Goal: Task Accomplishment & Management: Manage account settings

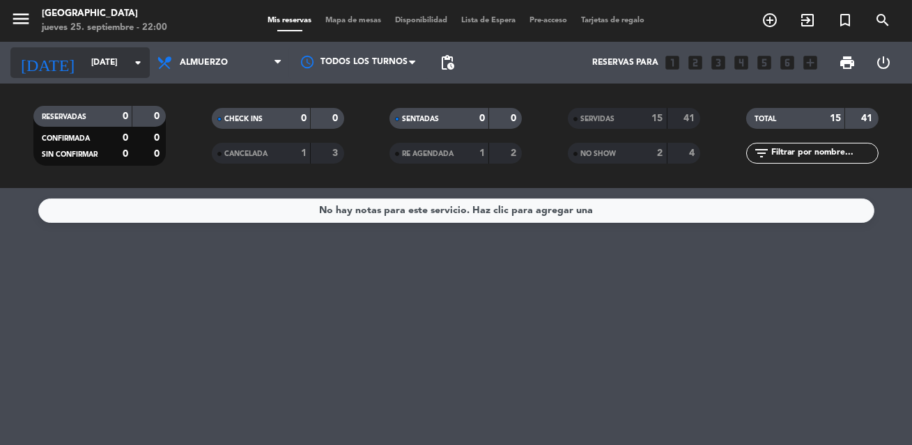
click at [100, 71] on input "[DATE]" at bounding box center [142, 63] width 117 height 24
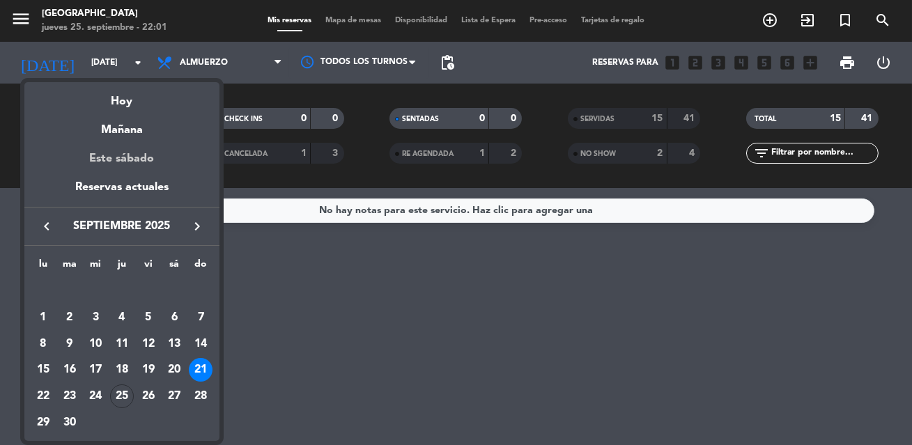
click at [123, 140] on div "Este sábado" at bounding box center [121, 158] width 195 height 39
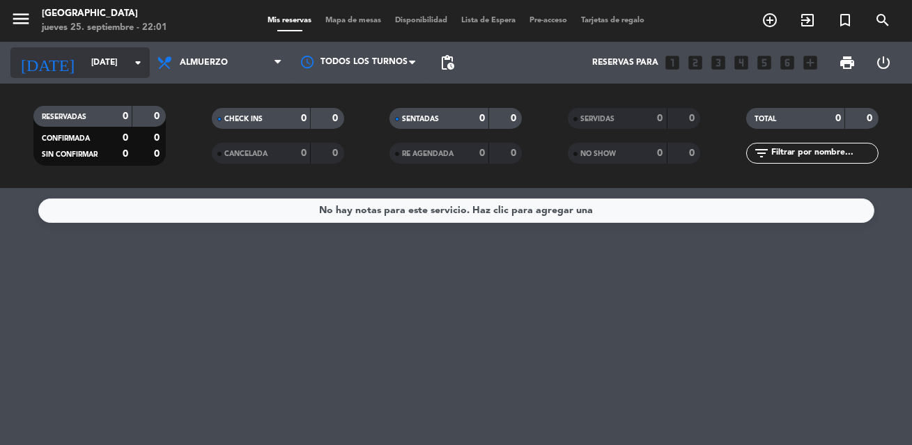
click at [122, 57] on input "[DATE]" at bounding box center [142, 63] width 117 height 24
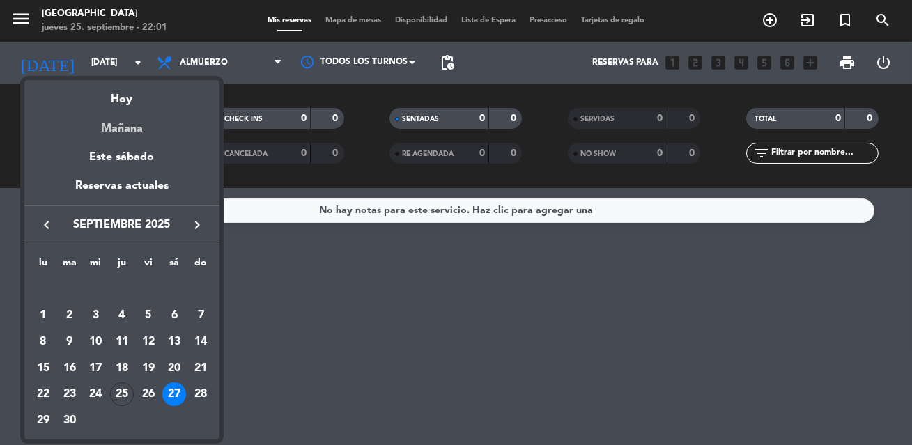
click at [131, 118] on div "Mañana" at bounding box center [121, 123] width 195 height 29
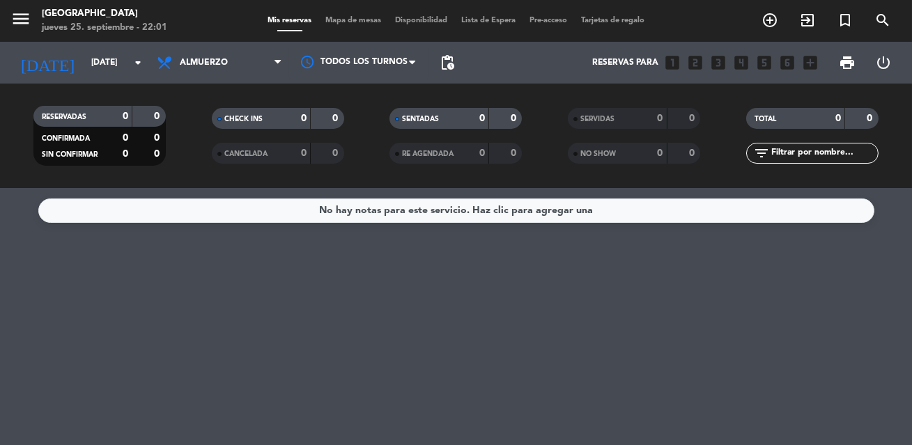
type input "[DATE]"
click at [191, 70] on span "Almuerzo" at bounding box center [219, 62] width 139 height 31
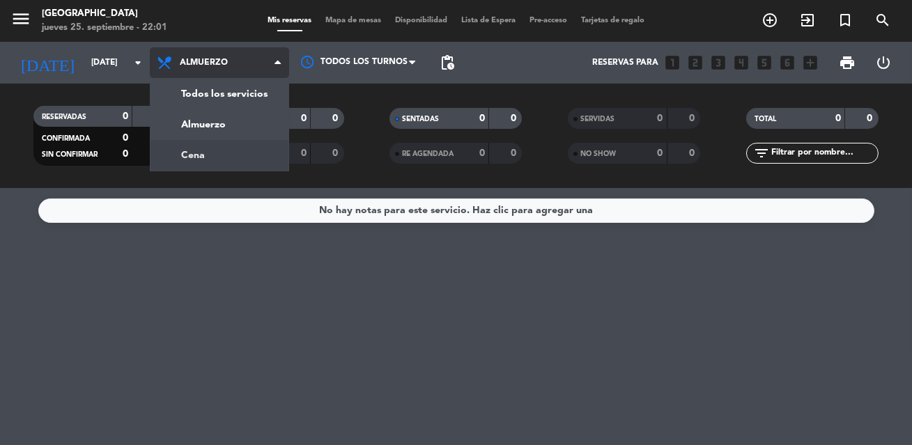
click at [194, 154] on div "menu Casa Mesopotamia jueves 25. septiembre - 22:01 Mis reservas Mapa de mesas …" at bounding box center [456, 94] width 912 height 188
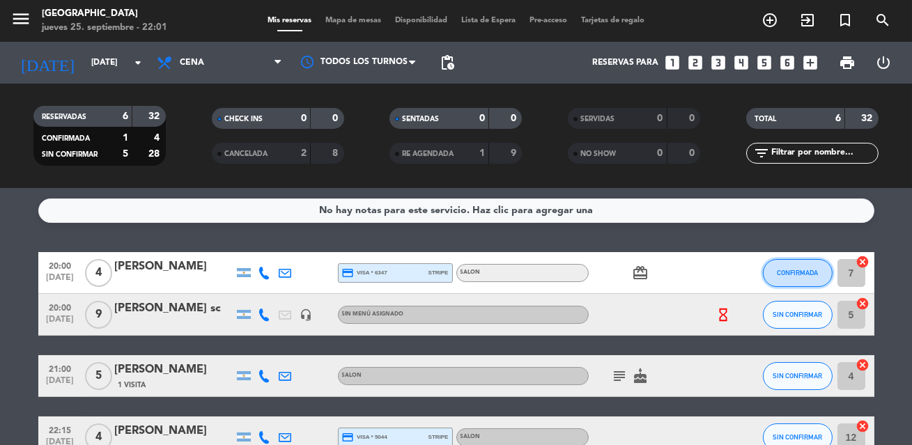
click at [808, 269] on span "CONFIRMADA" at bounding box center [796, 273] width 41 height 8
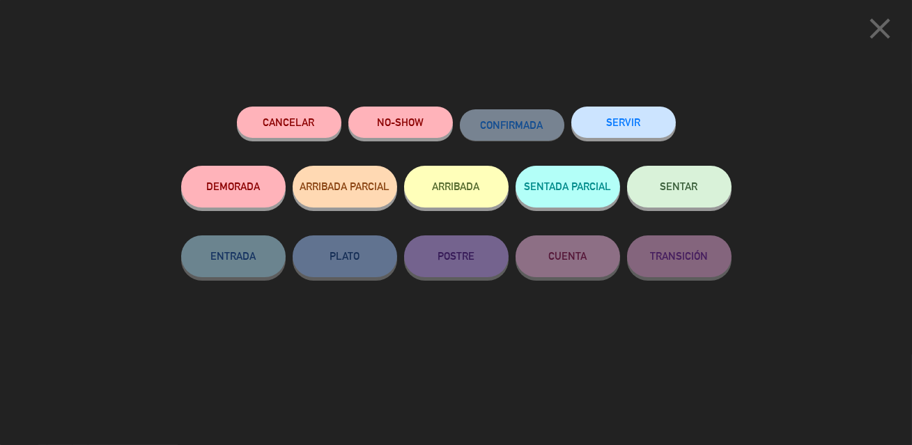
click at [769, 93] on div "close Cancelar NO-SHOW CONFIRMADA SERVIR DEMORADA ARRIBADA PARCIAL ARRIBADA SEN…" at bounding box center [456, 222] width 912 height 445
click at [885, 26] on icon "close" at bounding box center [879, 28] width 35 height 35
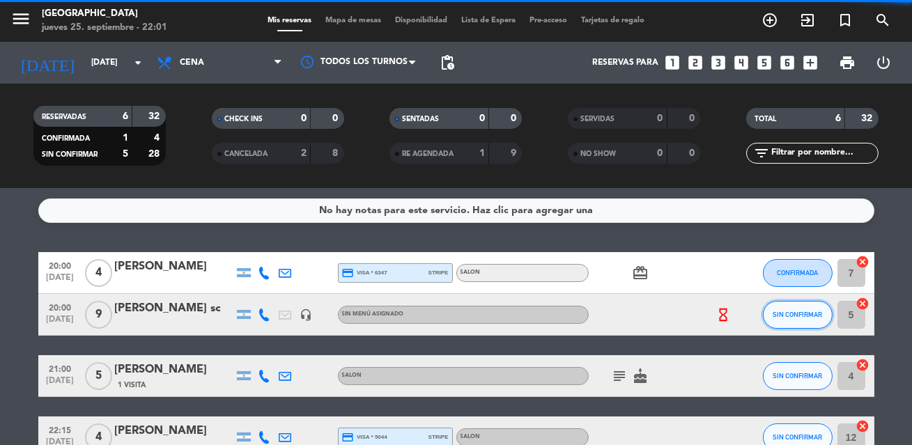
click at [797, 313] on span "SIN CONFIRMAR" at bounding box center [796, 315] width 49 height 8
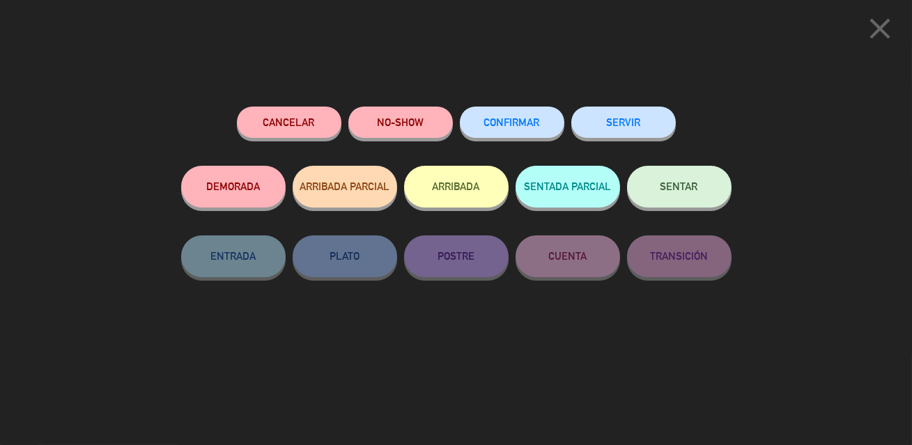
click at [613, 123] on button "SERVIR" at bounding box center [623, 122] width 104 height 31
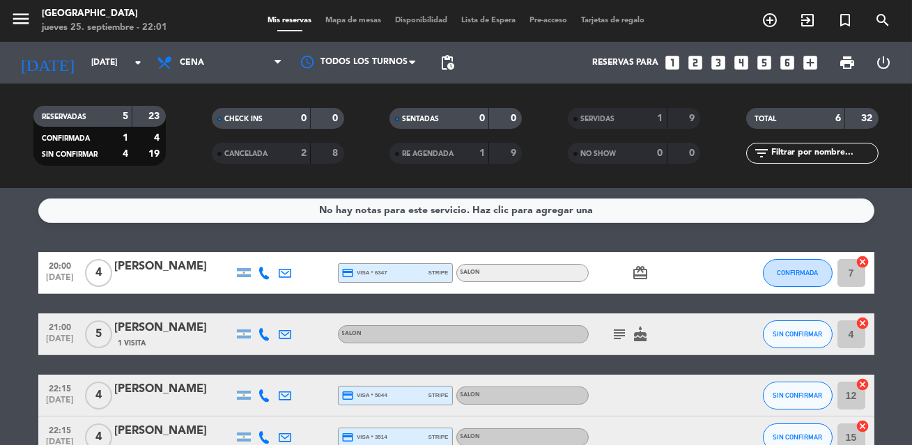
click at [618, 118] on div "SERVIDAS" at bounding box center [603, 119] width 64 height 16
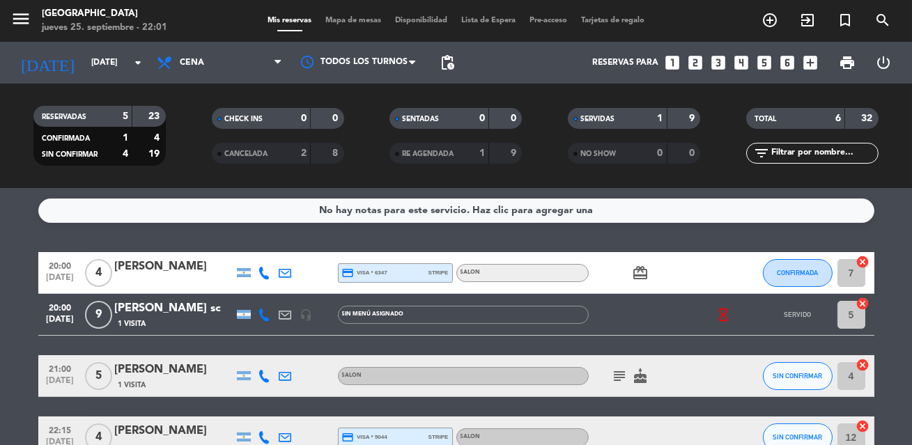
click at [97, 312] on span "9" at bounding box center [98, 315] width 27 height 28
click at [134, 304] on div "[PERSON_NAME] sc" at bounding box center [174, 308] width 118 height 18
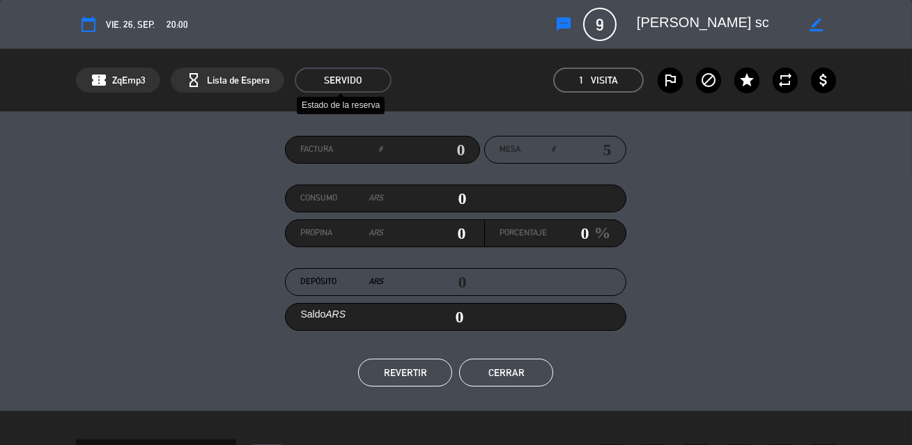
click at [343, 75] on span "SERVIDO" at bounding box center [343, 80] width 97 height 25
click at [354, 81] on span "SERVIDO" at bounding box center [343, 80] width 97 height 25
click at [498, 372] on button "Cerrar" at bounding box center [506, 373] width 94 height 28
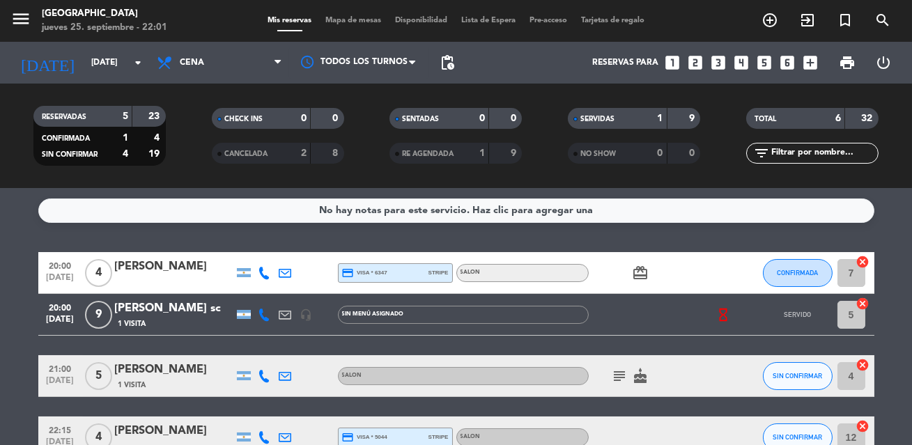
click at [143, 308] on div "[PERSON_NAME] sc" at bounding box center [174, 308] width 118 height 18
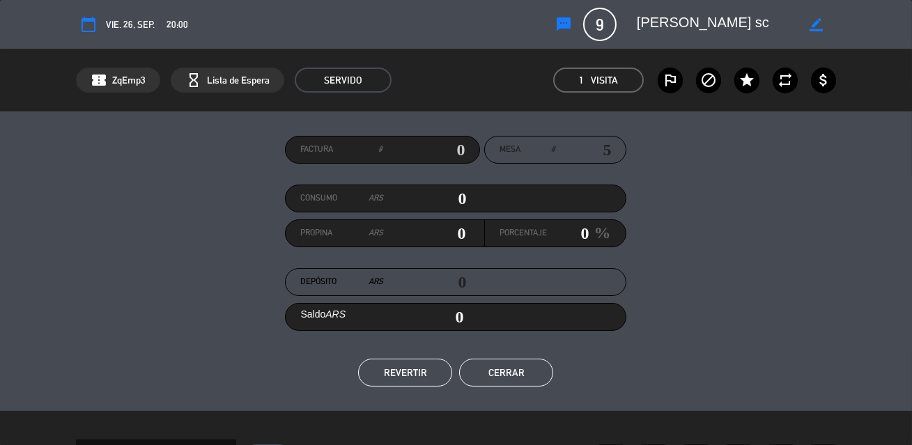
click at [417, 361] on button "REVERTIR" at bounding box center [405, 373] width 94 height 28
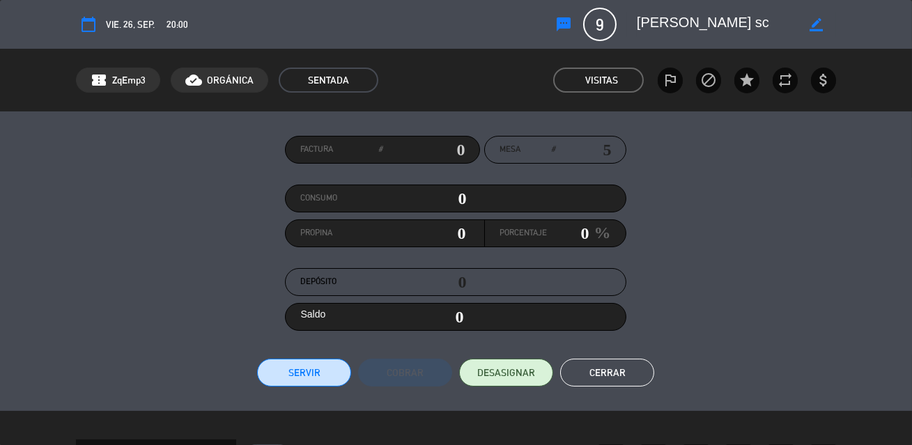
click at [624, 378] on button "Cerrar" at bounding box center [607, 373] width 94 height 28
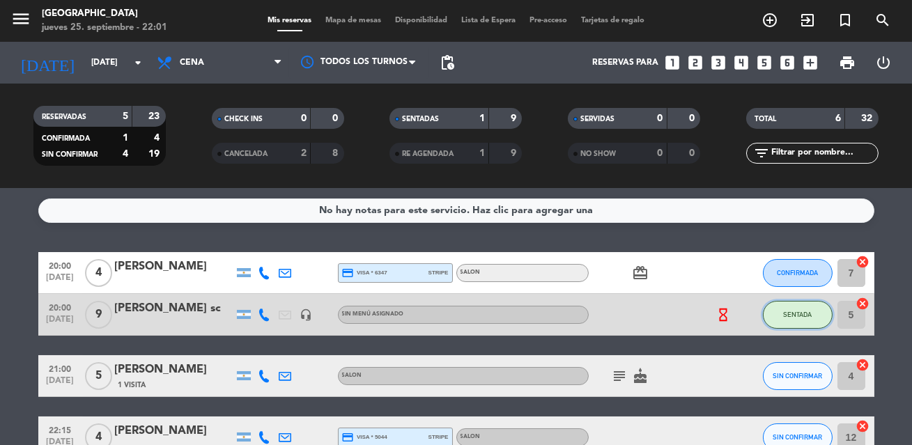
click at [797, 318] on span "SENTADA" at bounding box center [797, 315] width 29 height 8
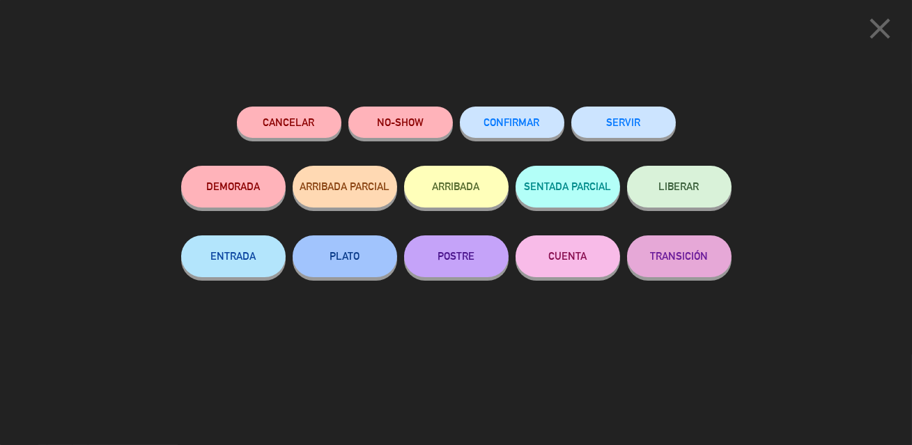
click at [492, 121] on span "CONFIRMAR" at bounding box center [512, 122] width 56 height 12
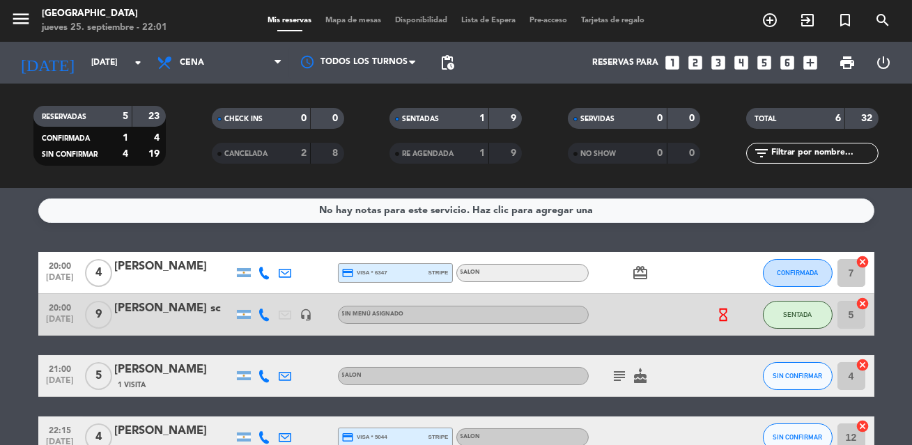
click at [895, 303] on bookings-row "20:00 [DATE] 4 [PERSON_NAME] credit_card visa * 6347 stripe SALON card_giftcard…" at bounding box center [456, 397] width 912 height 290
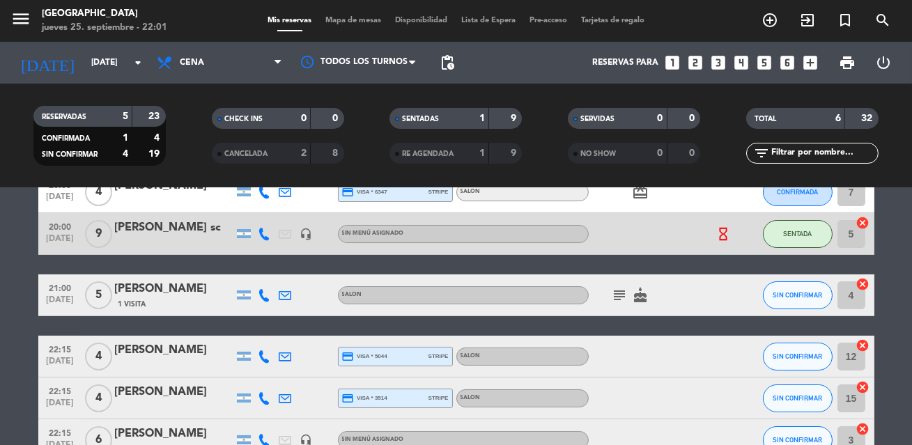
scroll to position [87, 0]
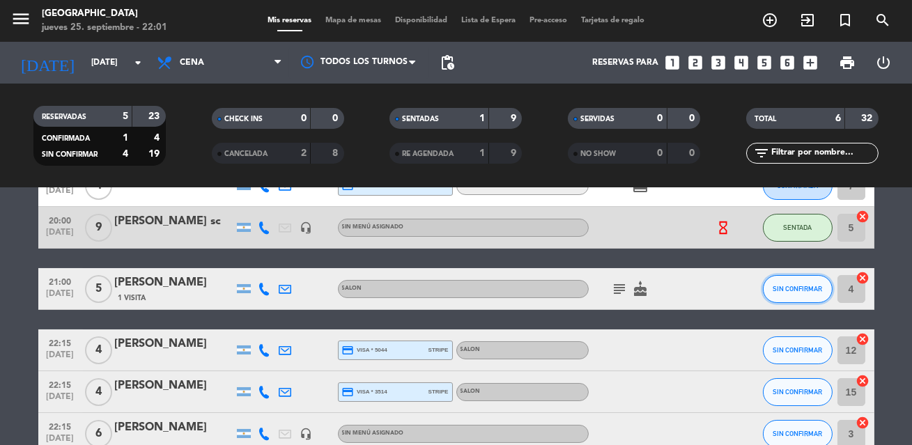
click at [790, 289] on span "SIN CONFIRMAR" at bounding box center [796, 289] width 49 height 8
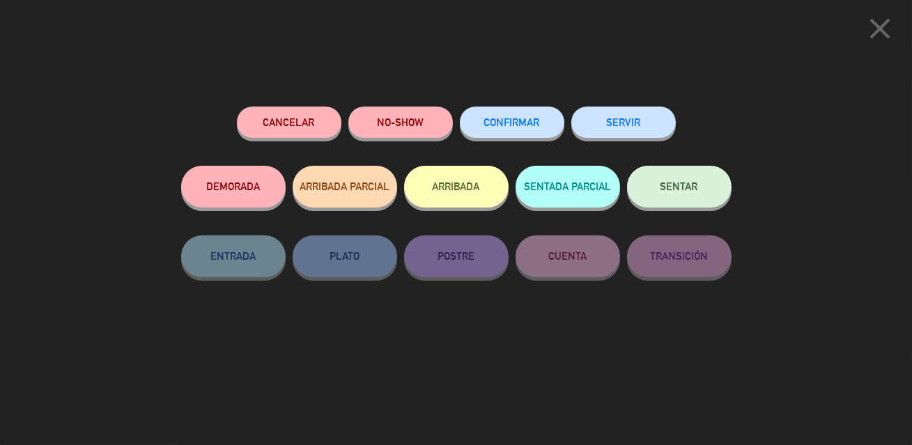
click at [533, 122] on span "CONFIRMAR" at bounding box center [512, 122] width 56 height 12
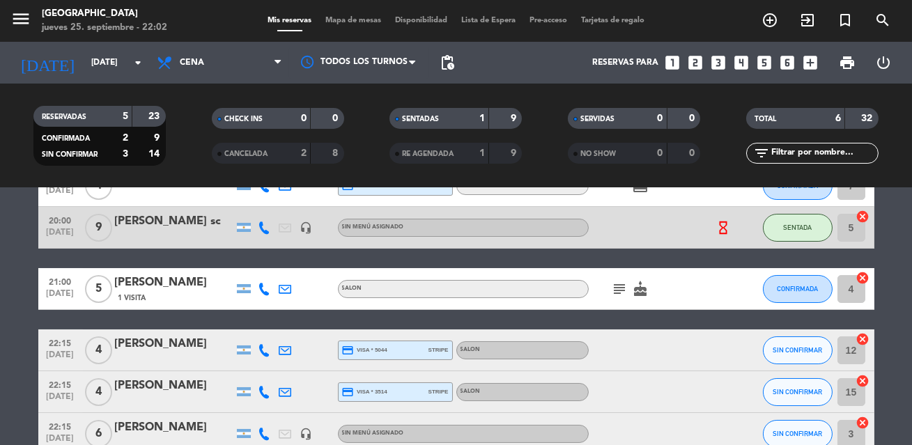
click at [897, 322] on bookings-row "20:00 [DATE] 4 [PERSON_NAME] credit_card visa * 6347 stripe SALON card_giftcard…" at bounding box center [456, 310] width 912 height 290
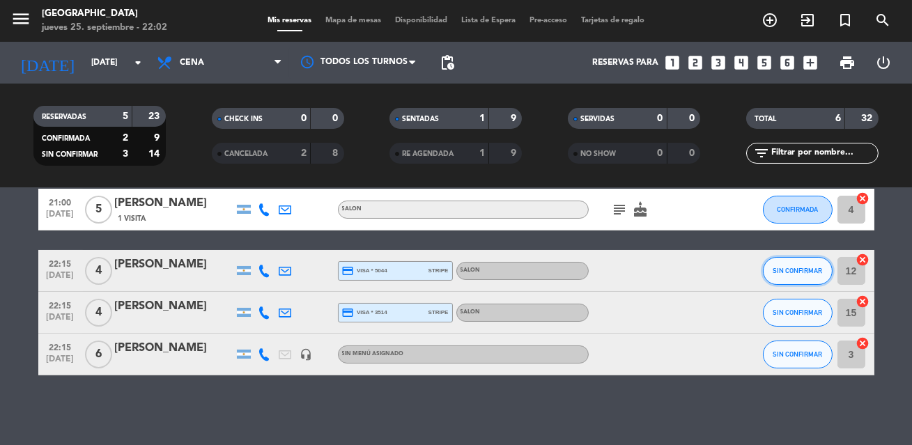
click at [780, 272] on span "SIN CONFIRMAR" at bounding box center [796, 271] width 49 height 8
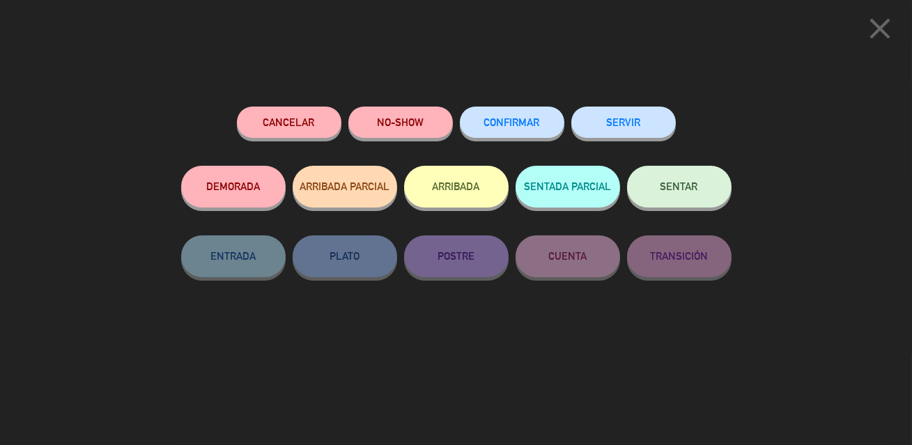
click at [531, 146] on div "CONFIRMAR" at bounding box center [512, 136] width 104 height 59
click at [517, 125] on span "CONFIRMAR" at bounding box center [512, 122] width 56 height 12
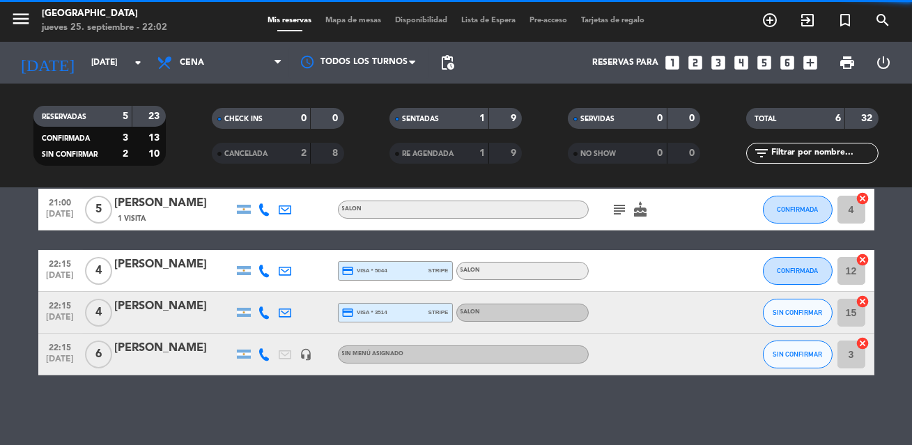
click at [797, 309] on span "SIN CONFIRMAR" at bounding box center [796, 312] width 49 height 8
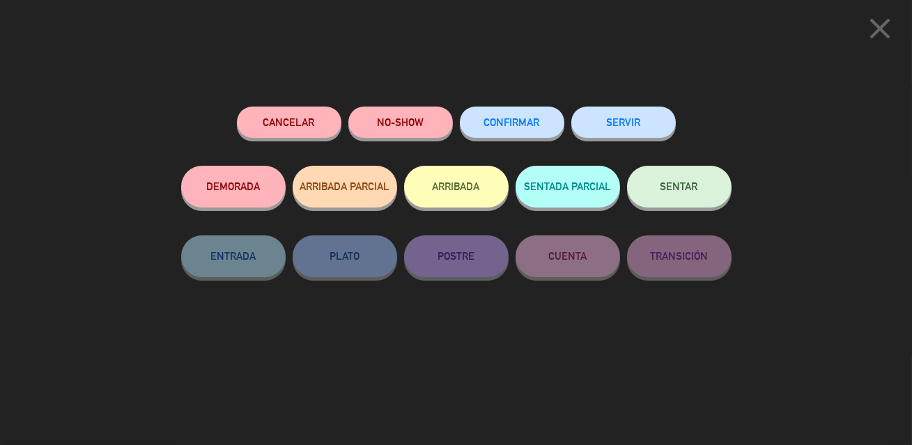
click at [505, 112] on button "CONFIRMAR" at bounding box center [512, 122] width 104 height 31
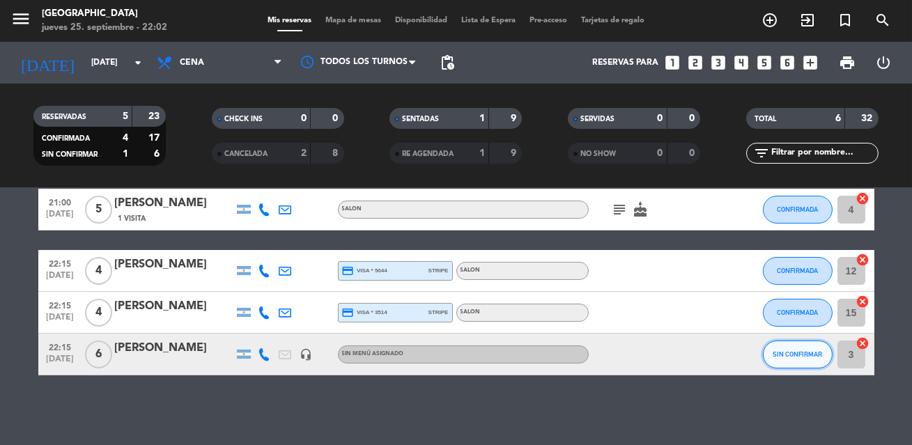
click at [801, 357] on span "SIN CONFIRMAR" at bounding box center [796, 354] width 49 height 8
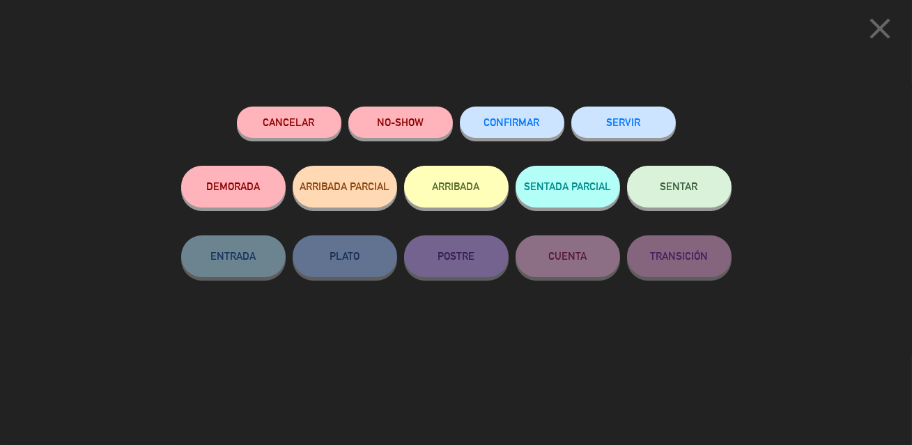
click at [524, 143] on div "CONFIRMAR" at bounding box center [512, 136] width 104 height 59
click at [517, 131] on button "CONFIRMAR" at bounding box center [512, 122] width 104 height 31
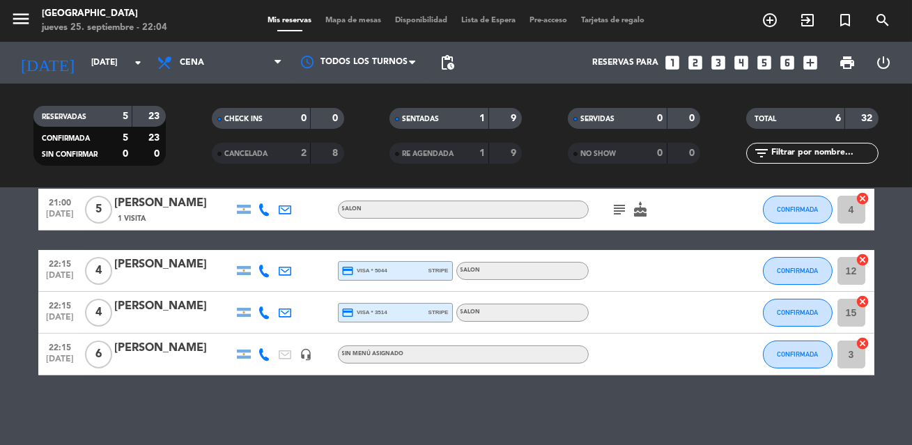
click at [556, 400] on div "No hay notas para este servicio. Haz clic para agregar una 20:00 [DATE] 4 [PERS…" at bounding box center [456, 316] width 912 height 257
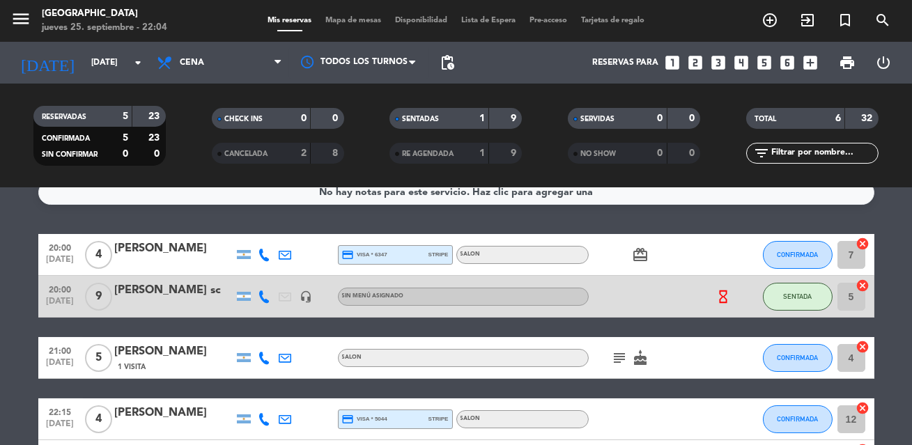
scroll to position [0, 0]
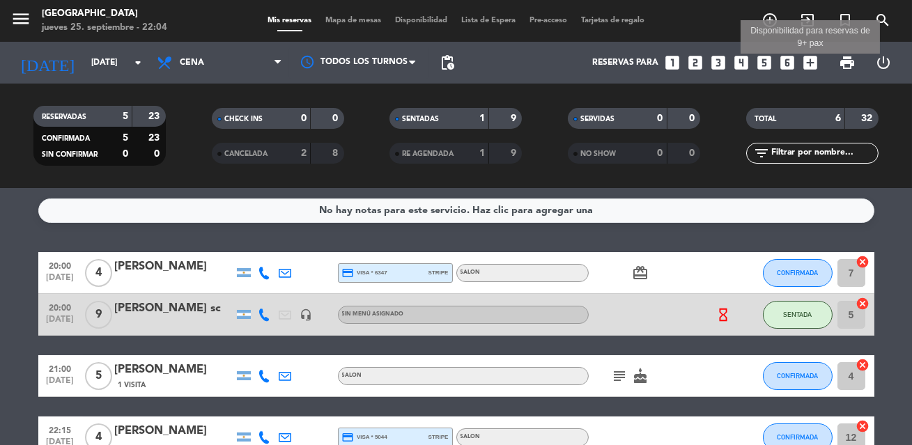
click at [815, 58] on icon "add_box" at bounding box center [810, 63] width 18 height 18
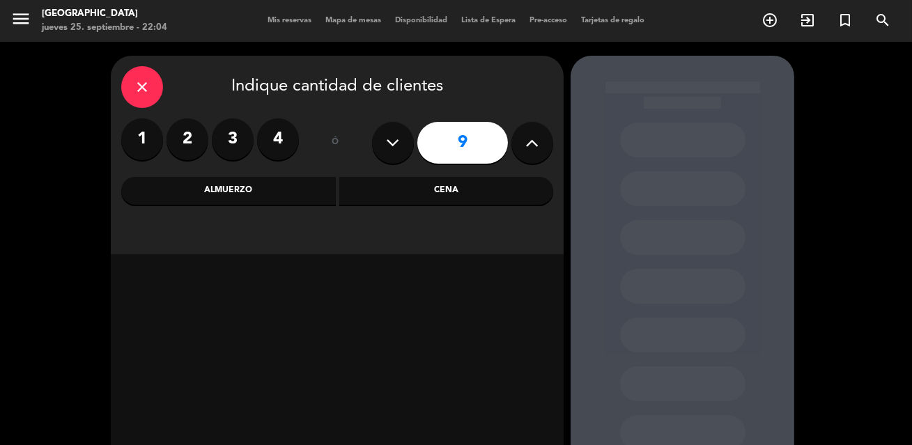
click at [389, 143] on icon at bounding box center [392, 142] width 13 height 21
type input "8"
click at [414, 196] on div "Cena" at bounding box center [446, 191] width 214 height 28
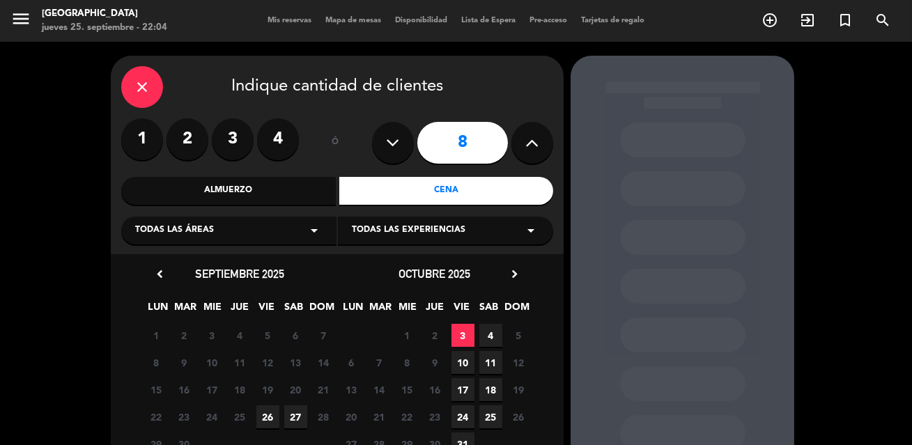
click at [270, 420] on span "26" at bounding box center [267, 416] width 23 height 23
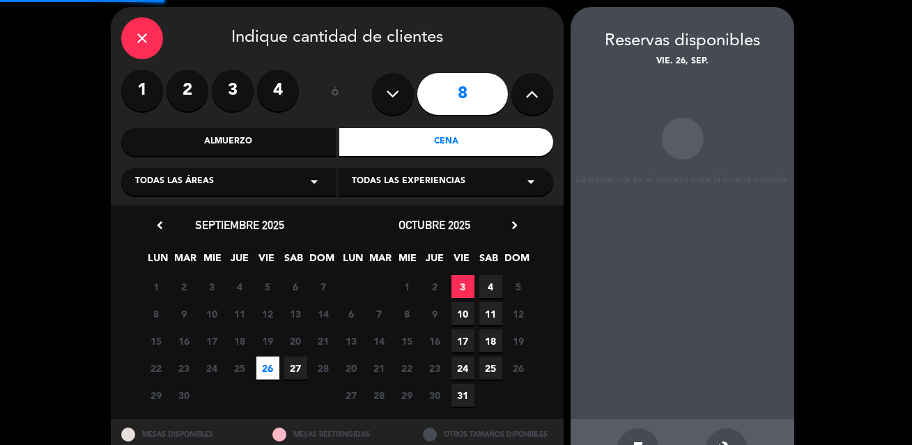
scroll to position [56, 0]
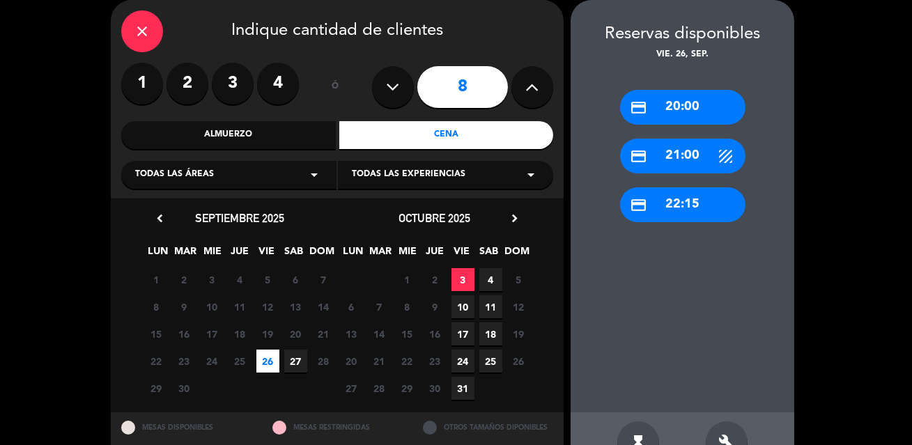
click at [688, 201] on div "credit_card 22:15" at bounding box center [682, 204] width 125 height 35
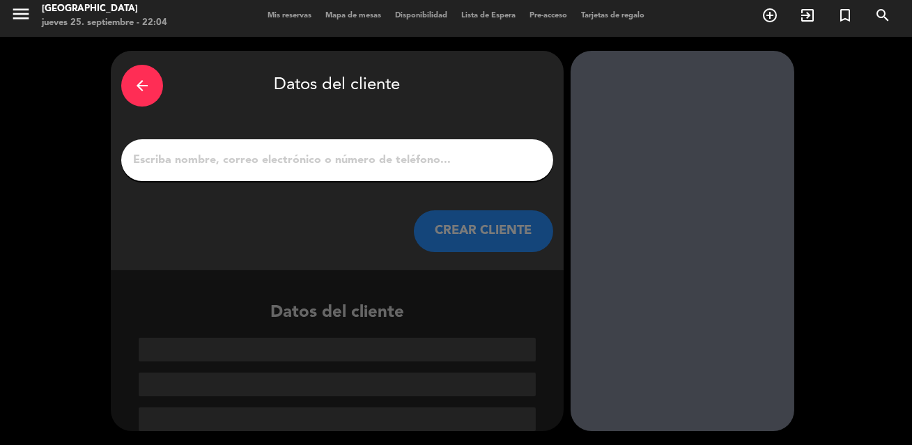
click at [372, 152] on input "1" at bounding box center [337, 159] width 411 height 19
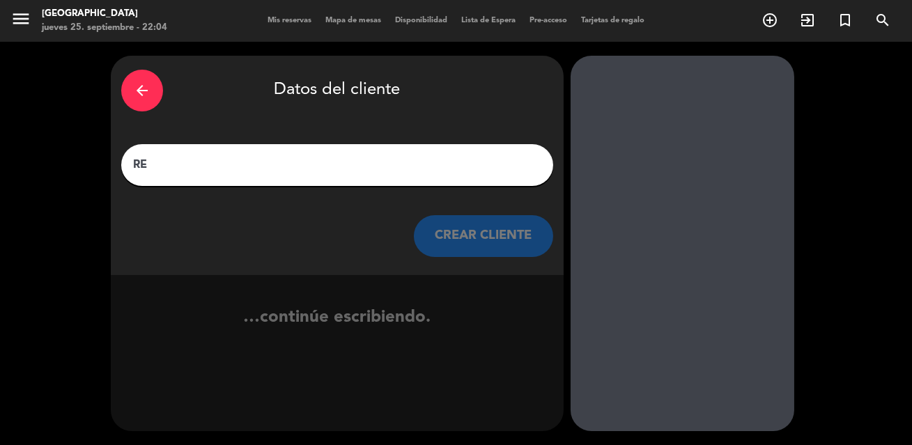
scroll to position [0, 0]
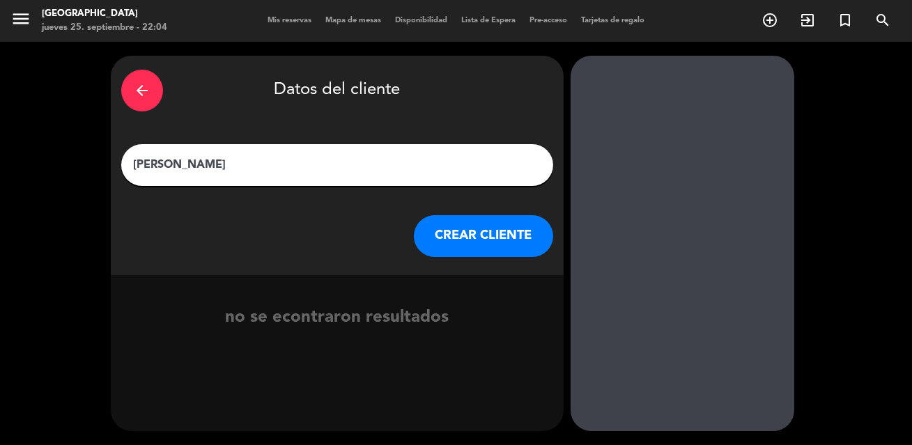
type input "[PERSON_NAME]"
click at [482, 235] on button "CREAR CLIENTE" at bounding box center [483, 236] width 139 height 42
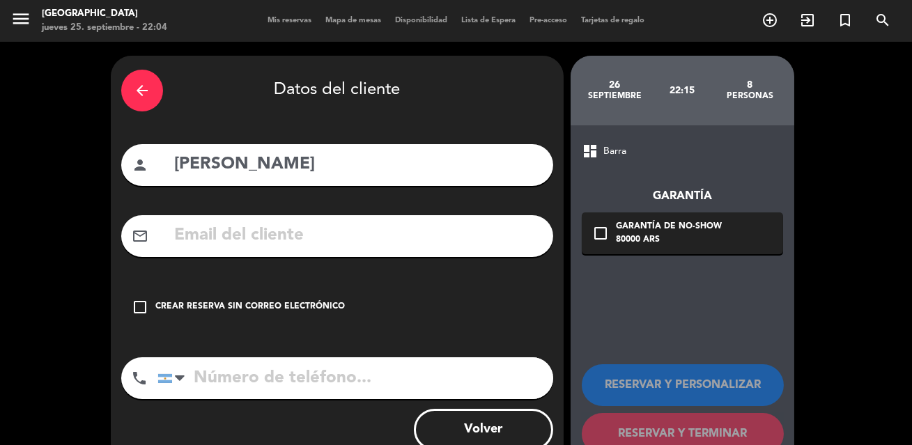
click at [264, 306] on div "Crear reserva sin correo electrónico" at bounding box center [249, 307] width 189 height 14
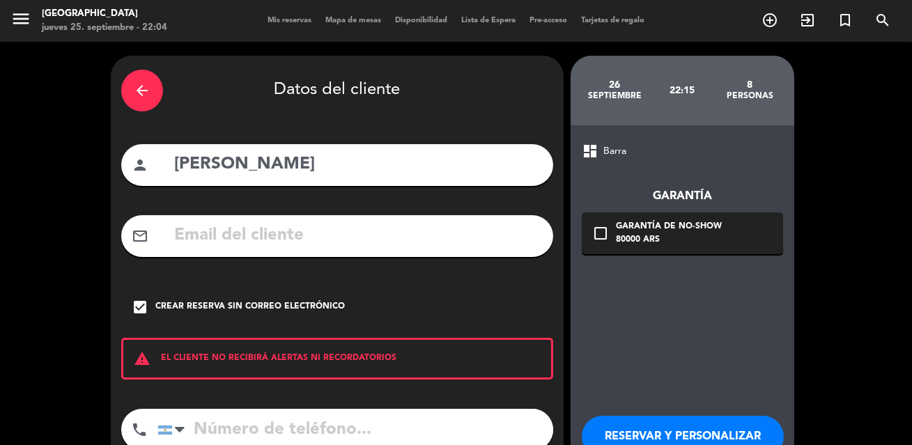
click at [652, 332] on div "dashboard Barra Garantía check_box_outline_blank Garantía de no-show 80000 ARS …" at bounding box center [682, 324] width 224 height 398
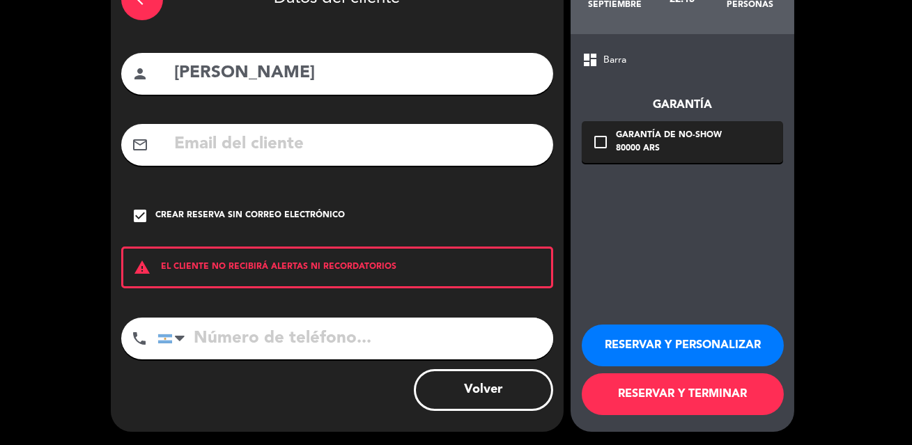
click at [666, 404] on button "RESERVAR Y TERMINAR" at bounding box center [682, 394] width 202 height 42
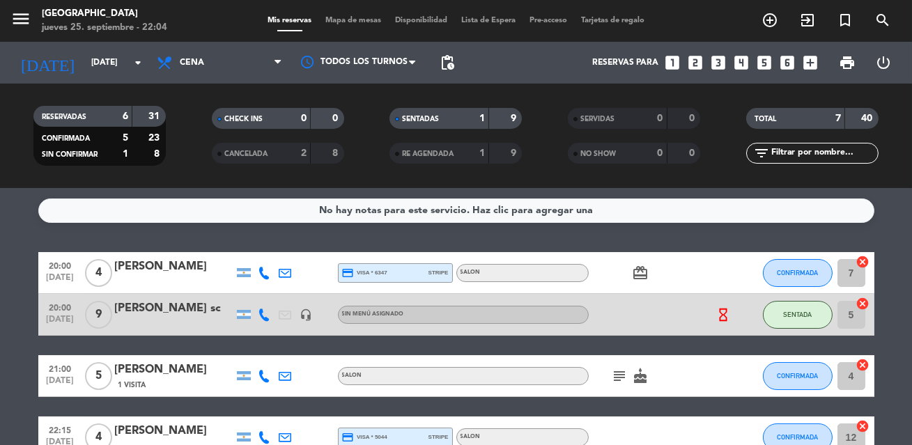
click at [899, 297] on bookings-row "20:00 [DATE] 4 [PERSON_NAME] credit_card visa * 6347 stripe SALON card_giftcard…" at bounding box center [456, 417] width 912 height 331
click at [861, 262] on icon "cancel" at bounding box center [863, 262] width 14 height 14
click at [862, 304] on icon "cancel" at bounding box center [863, 304] width 14 height 14
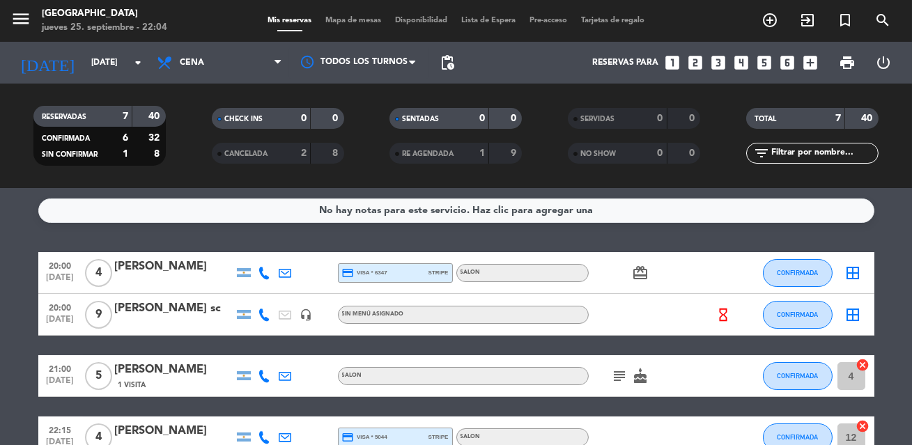
click at [861, 364] on icon "cancel" at bounding box center [863, 365] width 14 height 14
click at [889, 382] on bookings-row "20:00 [DATE] 4 [PERSON_NAME] credit_card visa * 6347 stripe SALON card_giftcard…" at bounding box center [456, 417] width 912 height 331
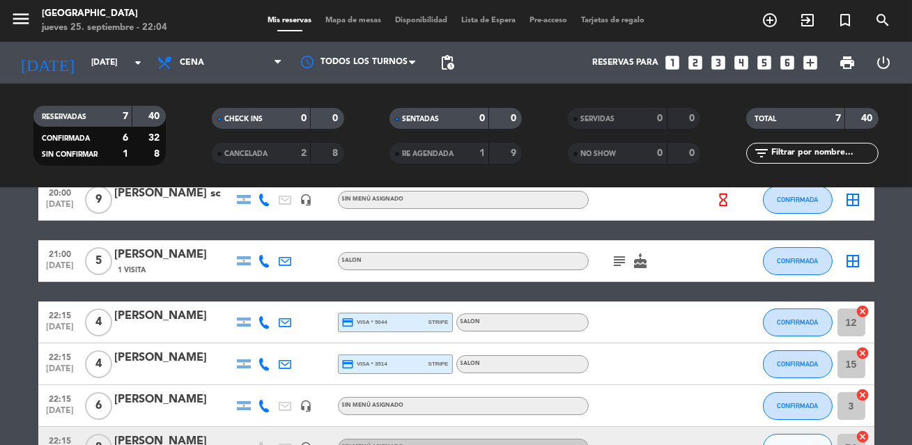
scroll to position [117, 0]
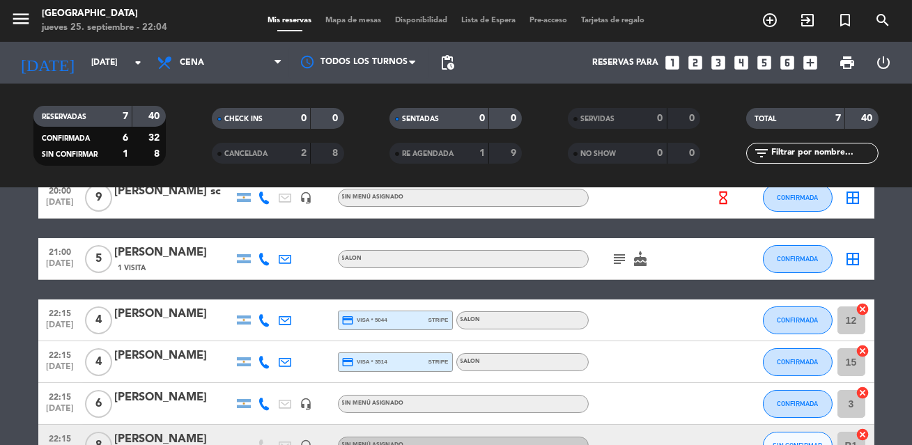
click at [863, 311] on icon "cancel" at bounding box center [863, 309] width 14 height 14
click at [863, 350] on icon "cancel" at bounding box center [863, 351] width 14 height 14
click at [880, 394] on bookings-row "20:00 [DATE] 4 [PERSON_NAME] credit_card visa * 6347 stripe SALON card_giftcard…" at bounding box center [456, 300] width 912 height 331
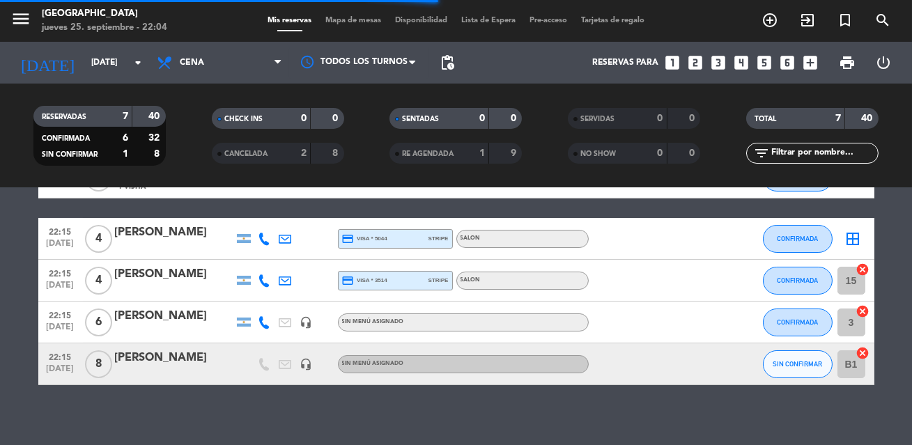
scroll to position [207, 0]
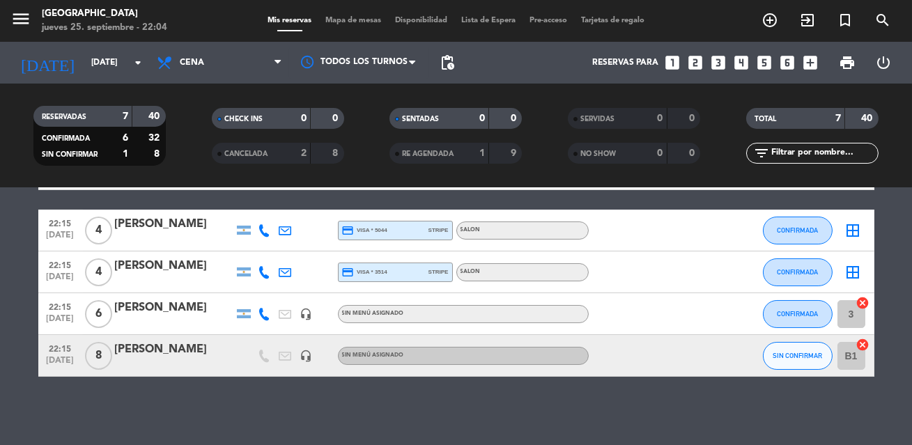
click at [864, 303] on icon "cancel" at bounding box center [863, 303] width 14 height 14
click at [884, 360] on bookings-row "20:00 [DATE] 4 [PERSON_NAME] credit_card visa * 6347 stripe SALON card_giftcard…" at bounding box center [456, 210] width 912 height 331
click at [865, 346] on icon "cancel" at bounding box center [863, 345] width 14 height 14
click at [798, 349] on button "SIN CONFIRMAR" at bounding box center [797, 356] width 70 height 28
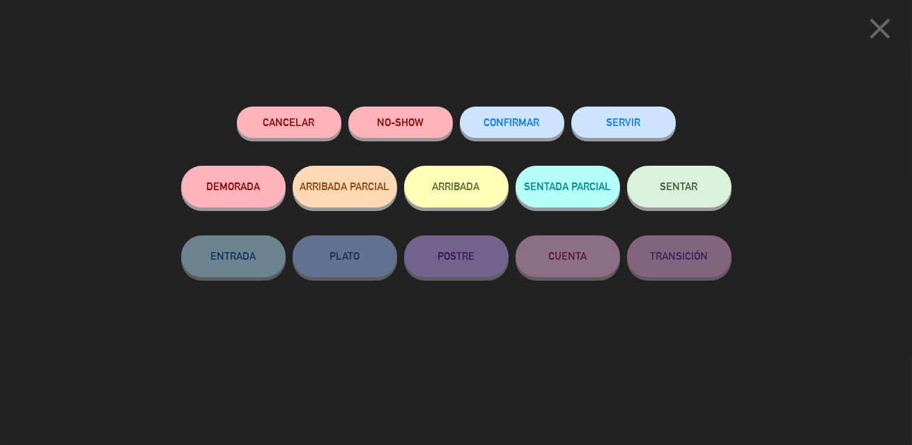
click at [534, 130] on button "CONFIRMAR" at bounding box center [512, 122] width 104 height 31
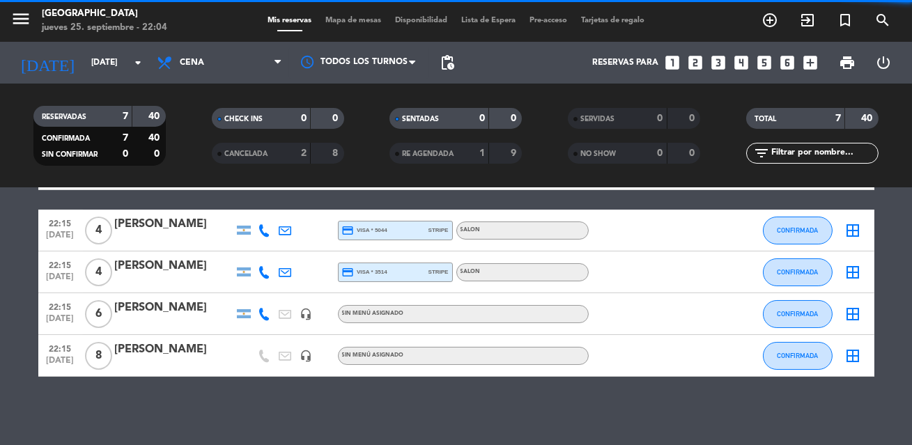
click at [905, 318] on bookings-row "20:00 [DATE] 4 [PERSON_NAME] credit_card visa * 6347 stripe SALON card_giftcard…" at bounding box center [456, 210] width 912 height 331
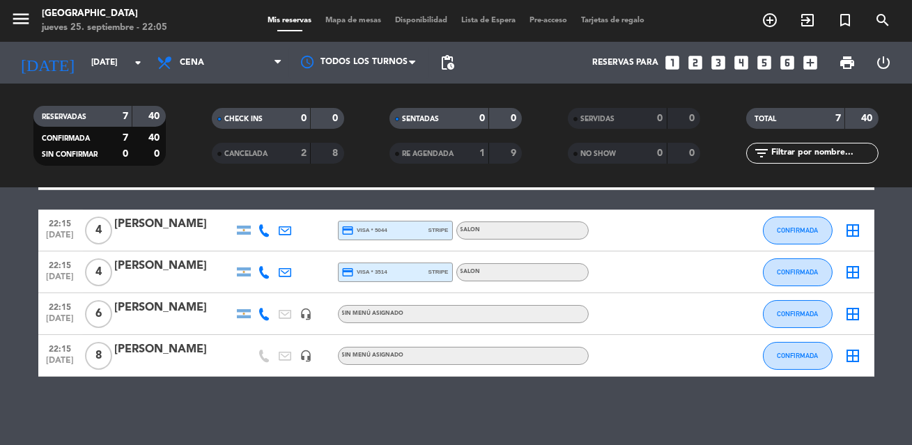
click at [907, 407] on div "No hay notas para este servicio. Haz clic para agregar una 20:00 [DATE] 4 [PERS…" at bounding box center [456, 316] width 912 height 257
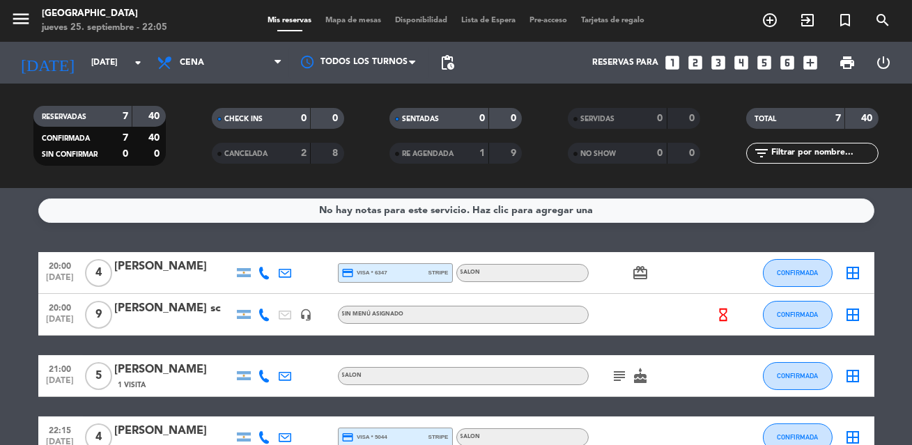
click at [854, 277] on icon "border_all" at bounding box center [853, 273] width 17 height 17
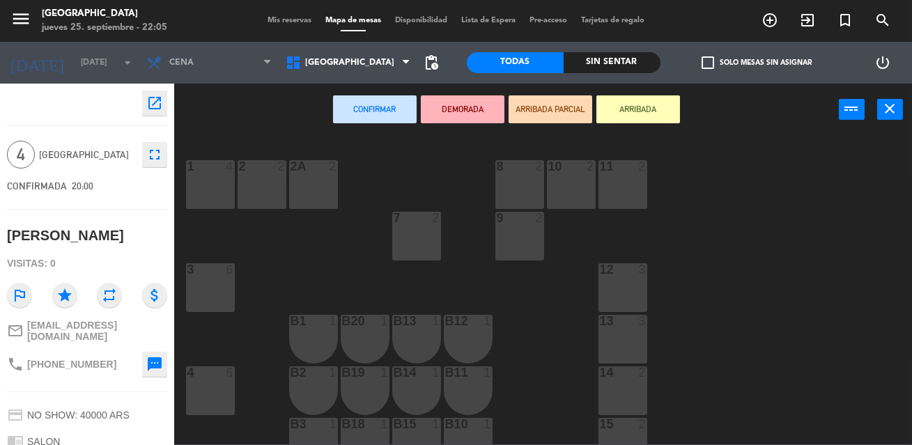
click at [263, 183] on div "2 2" at bounding box center [261, 184] width 49 height 49
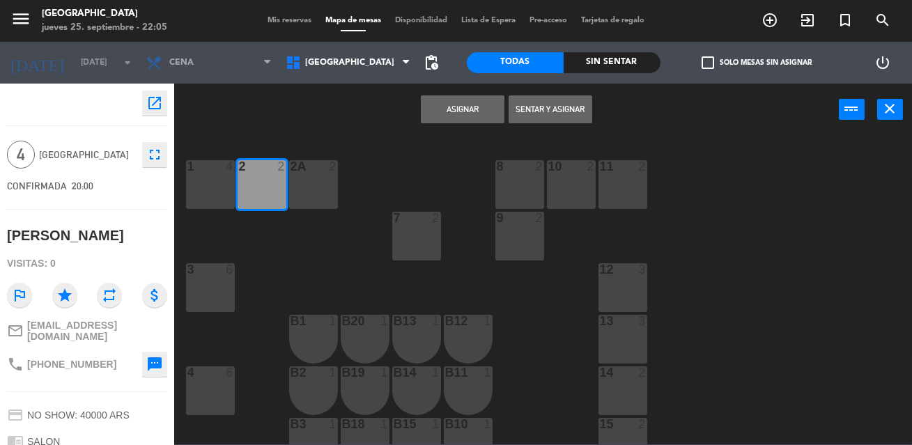
click at [312, 185] on div "2A 2" at bounding box center [313, 184] width 49 height 49
click at [469, 114] on button "Asignar" at bounding box center [463, 109] width 84 height 28
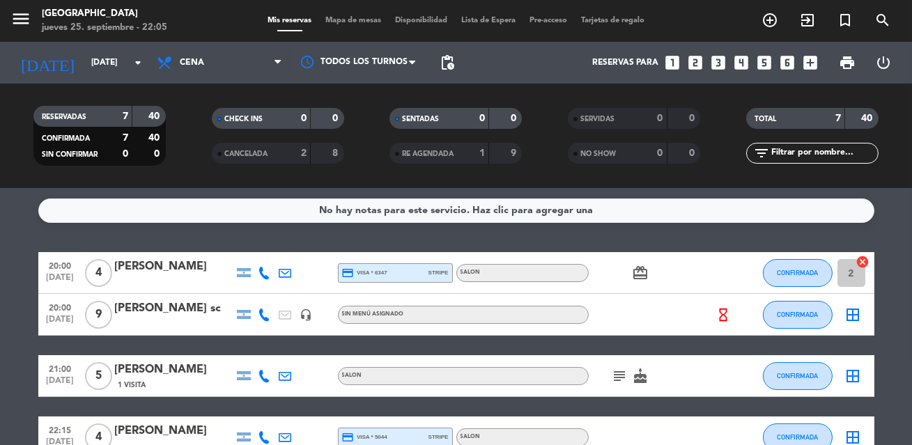
click at [857, 318] on icon "border_all" at bounding box center [853, 314] width 17 height 17
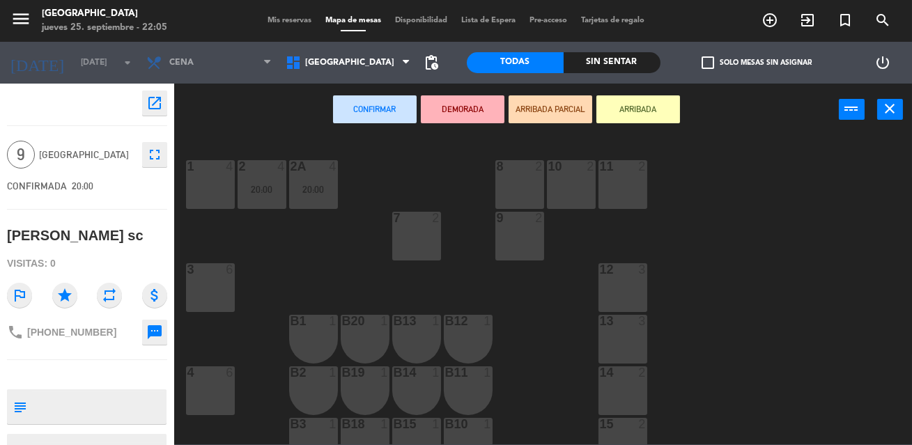
click at [306, 279] on div "1 4 2 4 20:00 8 2 10 2 11 2 2A 4 20:00 7 2 9 2 3 6 12 3 13 3 B1 1 B12 1 B13 1 b…" at bounding box center [547, 289] width 728 height 309
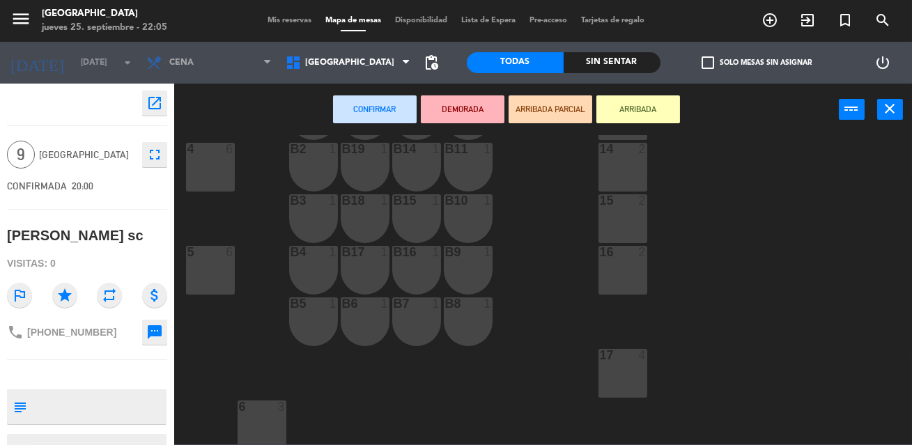
scroll to position [228, 0]
click at [208, 259] on div "5 6" at bounding box center [210, 266] width 49 height 49
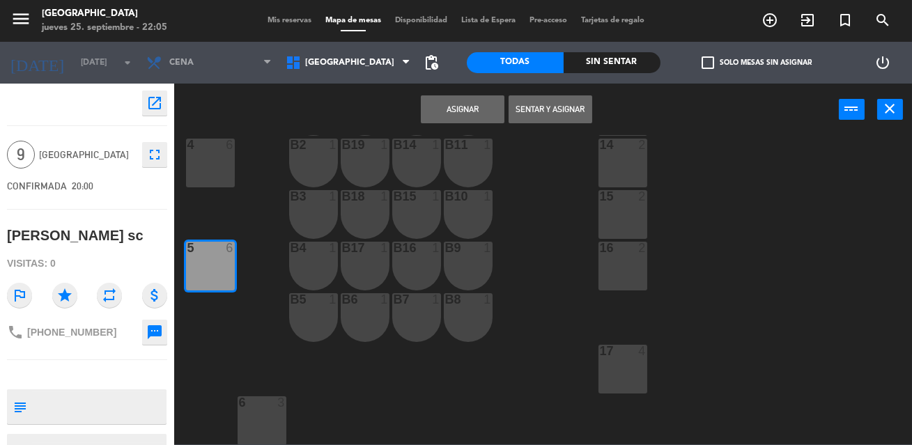
click at [267, 408] on div at bounding box center [261, 402] width 23 height 13
click at [451, 118] on button "Asignar" at bounding box center [463, 109] width 84 height 28
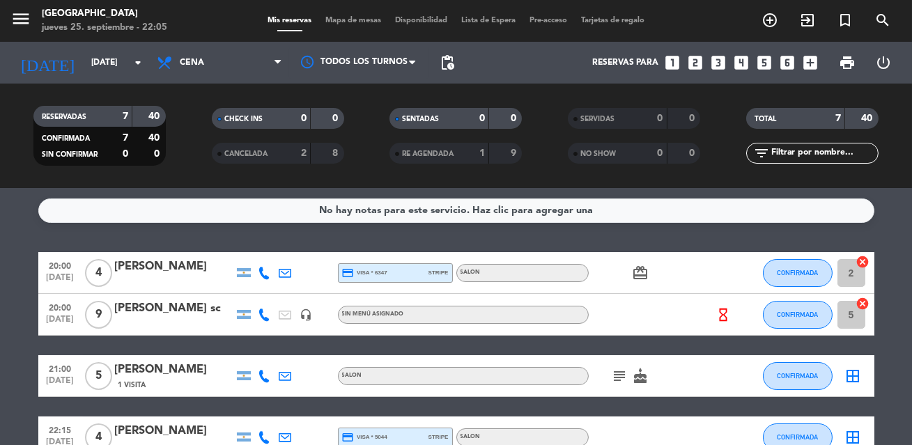
click at [850, 373] on icon "border_all" at bounding box center [853, 376] width 17 height 17
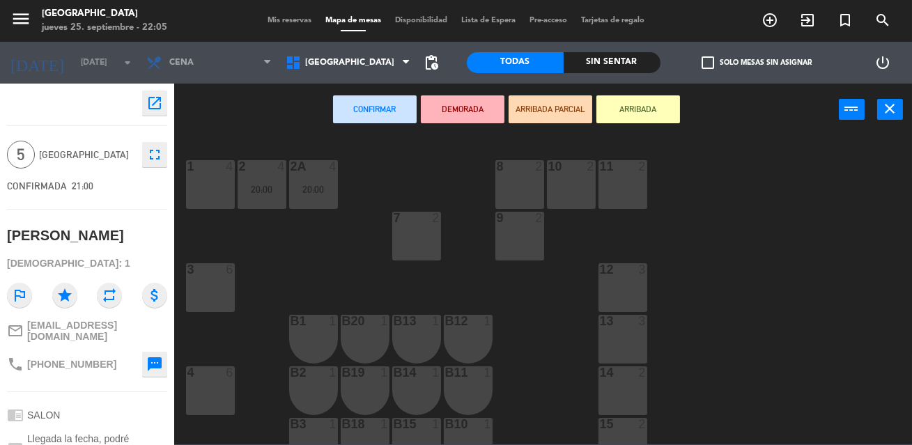
click at [214, 396] on div "4 6" at bounding box center [210, 390] width 49 height 49
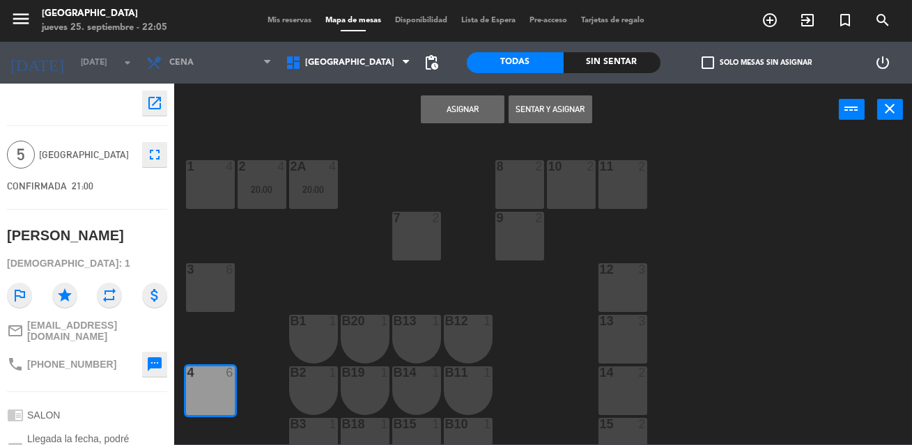
click at [462, 102] on button "Asignar" at bounding box center [463, 109] width 84 height 28
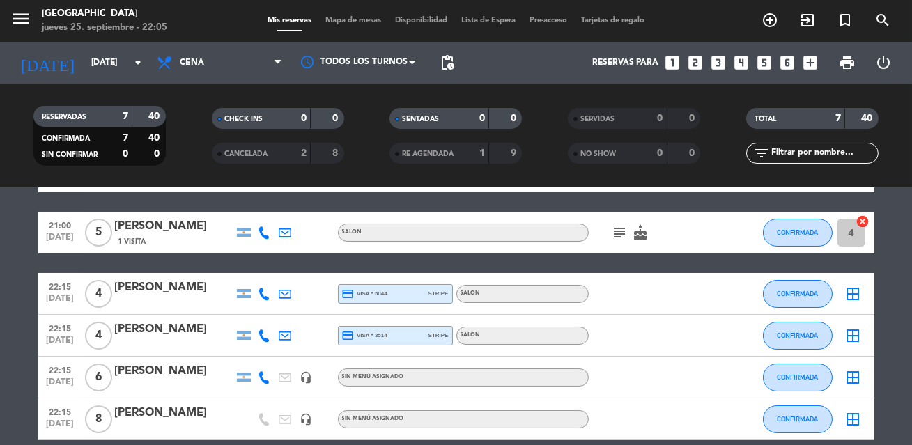
scroll to position [146, 0]
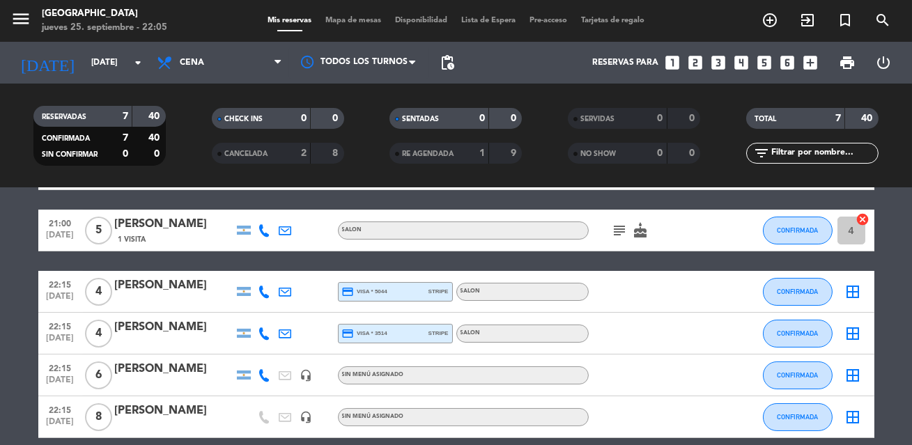
click at [852, 291] on icon "border_all" at bounding box center [853, 291] width 17 height 17
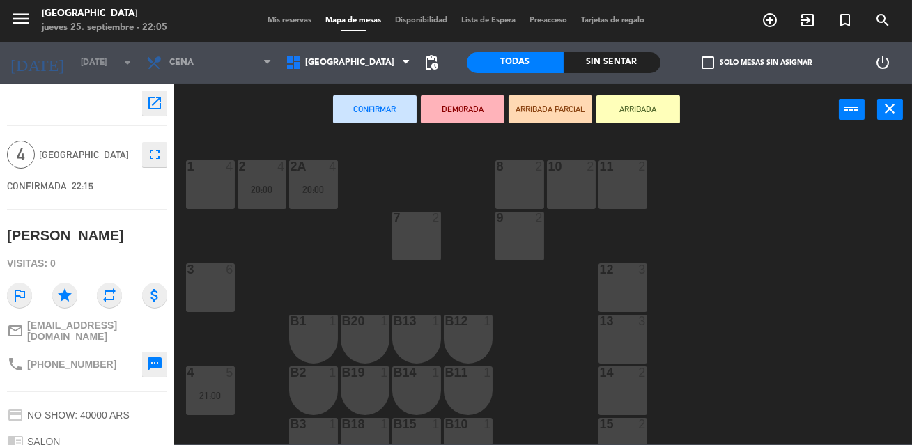
click at [422, 241] on div "7 2" at bounding box center [416, 236] width 49 height 49
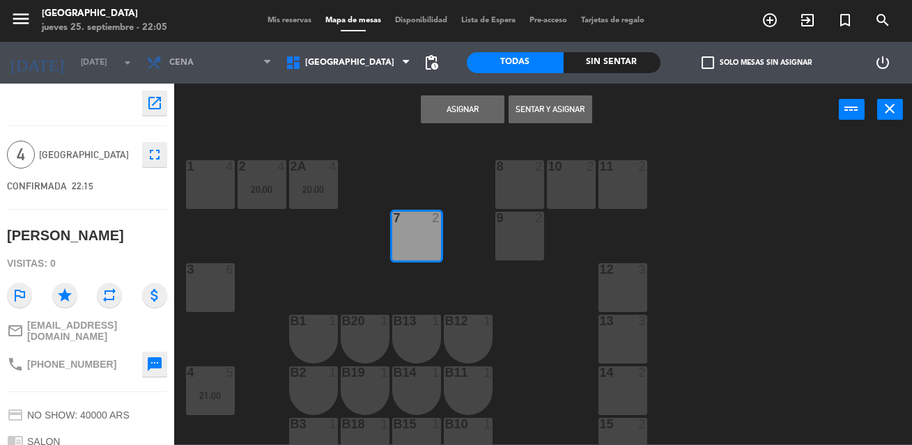
click at [473, 116] on button "Asignar" at bounding box center [463, 109] width 84 height 28
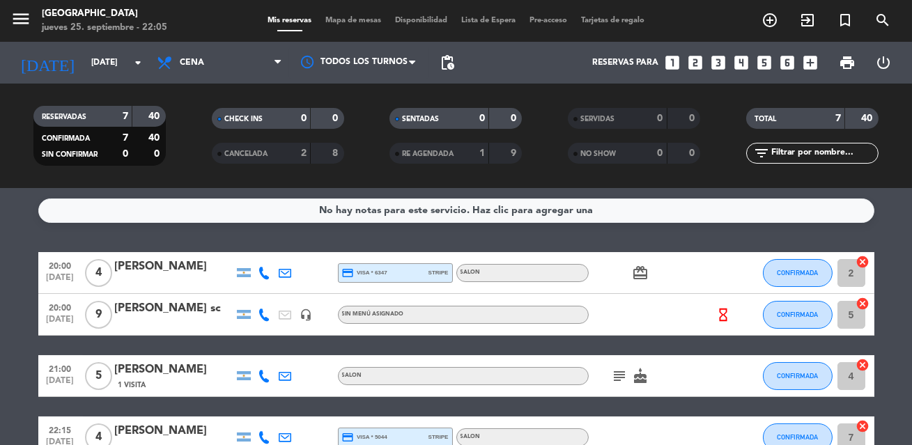
click at [898, 318] on bookings-row "20:00 [DATE] 4 [PERSON_NAME] credit_card visa * 6347 stripe SALON card_giftcard…" at bounding box center [456, 417] width 912 height 331
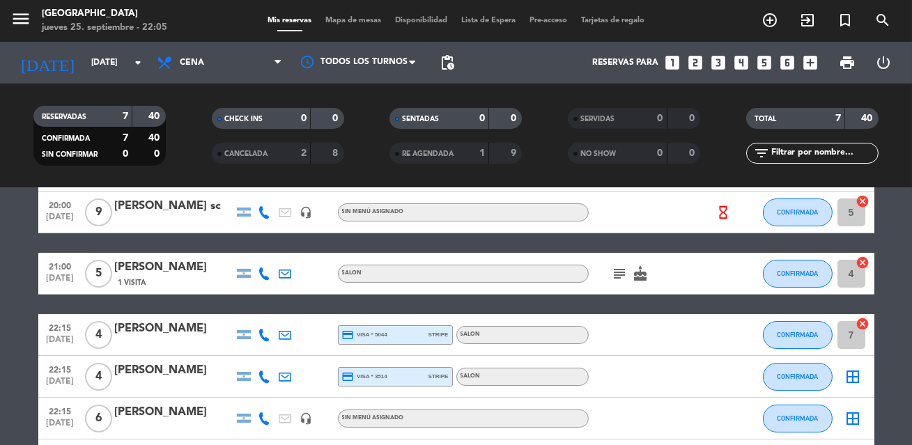
scroll to position [208, 0]
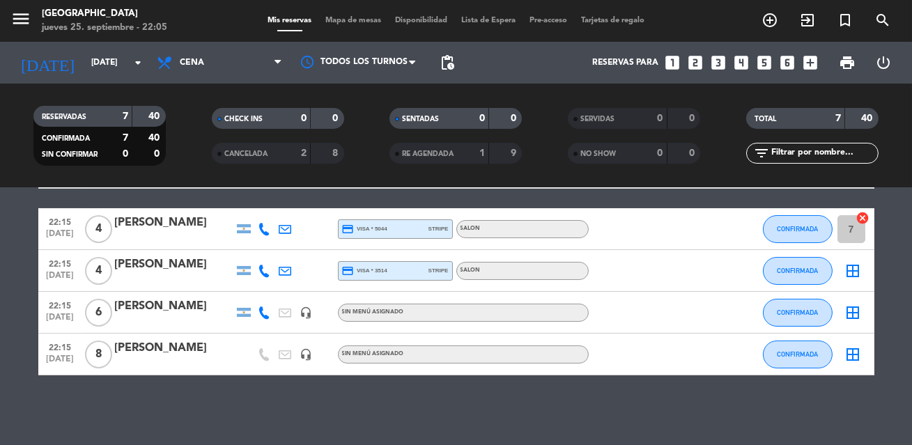
click at [852, 311] on icon "border_all" at bounding box center [853, 312] width 17 height 17
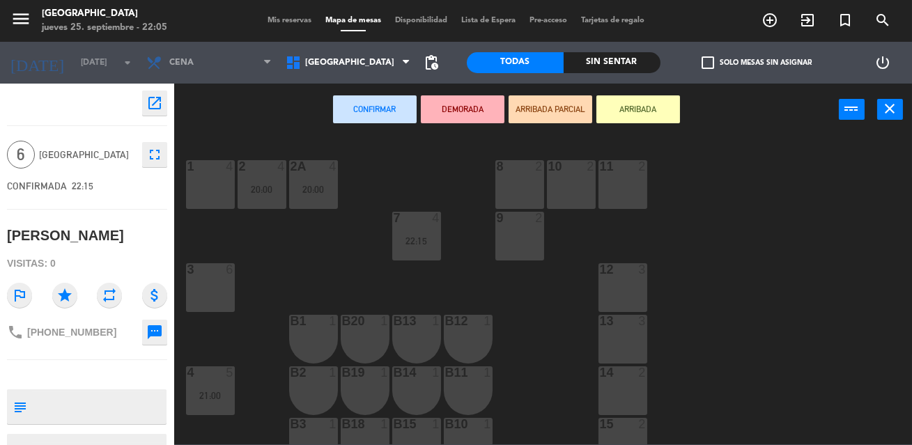
click at [205, 285] on div "3 6" at bounding box center [210, 287] width 49 height 49
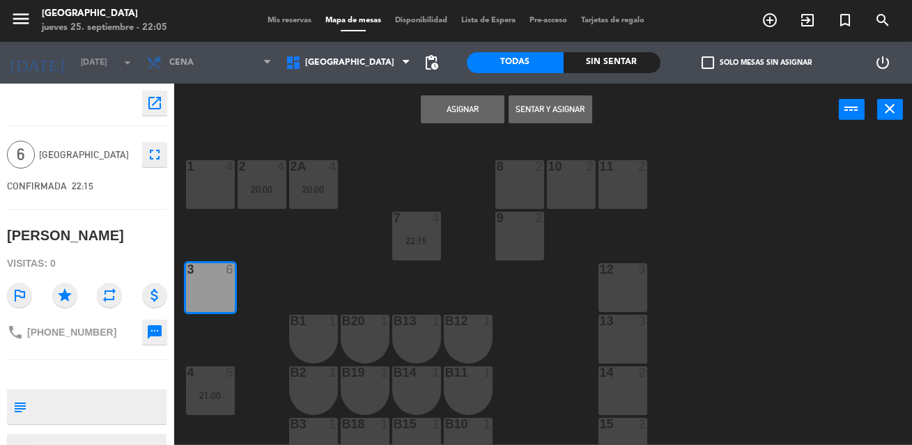
click at [483, 112] on button "Asignar" at bounding box center [463, 109] width 84 height 28
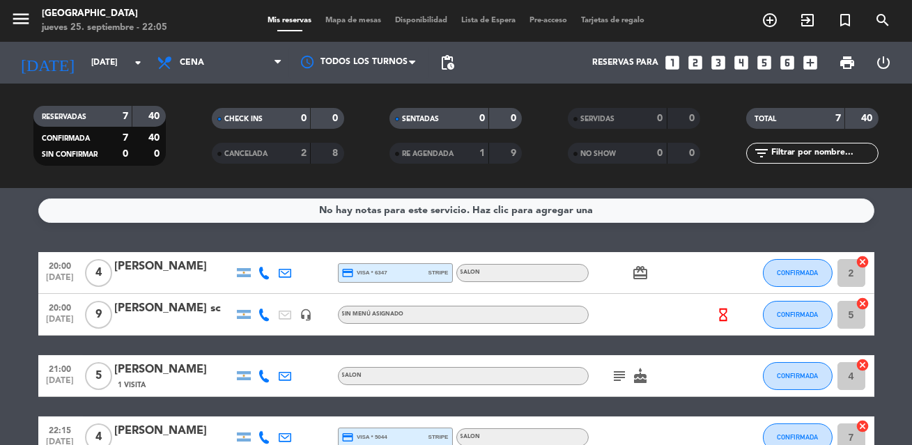
click at [889, 308] on bookings-row "20:00 [DATE] 4 [PERSON_NAME] credit_card visa * 6347 stripe SALON card_giftcard…" at bounding box center [456, 417] width 912 height 331
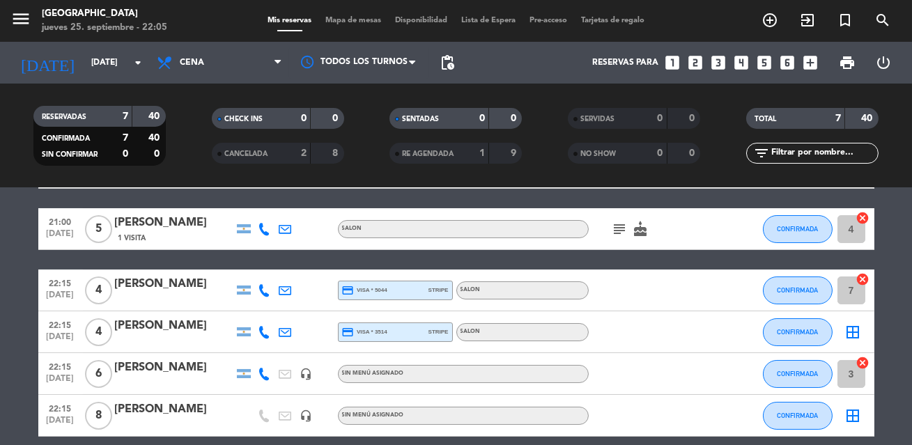
scroll to position [208, 0]
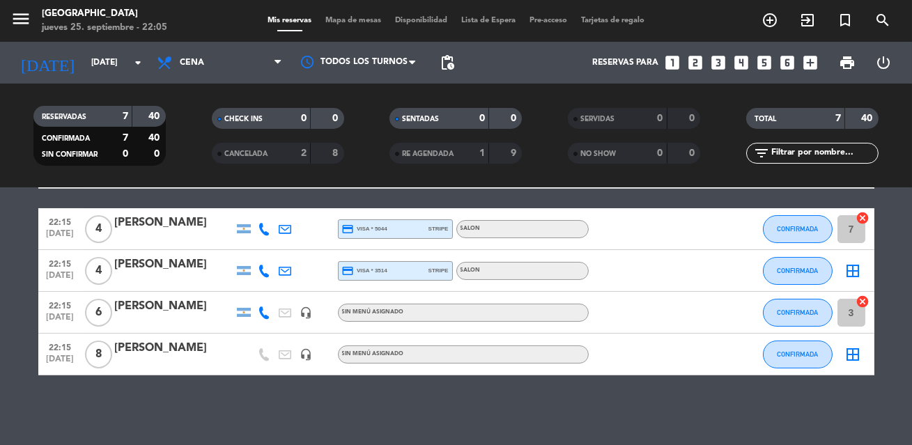
click at [845, 354] on icon "border_all" at bounding box center [853, 354] width 17 height 17
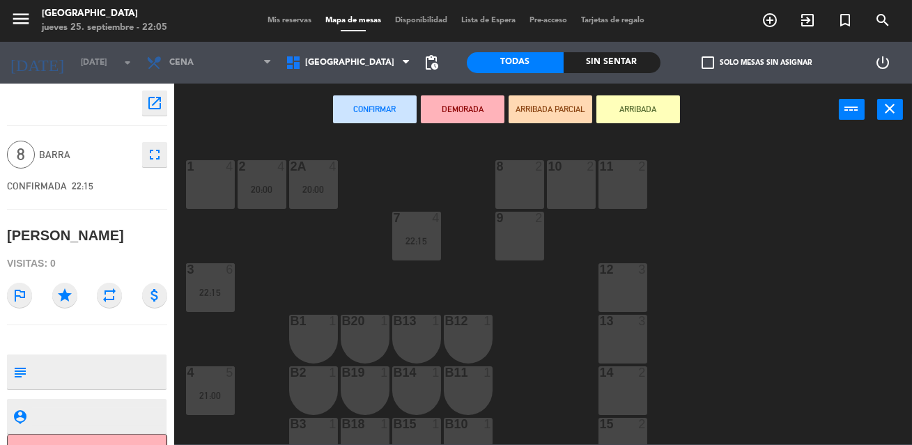
click at [873, 308] on div "1 4 2 4 20:00 8 2 10 2 11 2 2A 4 20:00 7 4 22:15 9 2 3 6 22:15 12 3 13 3 B1 1 B…" at bounding box center [547, 289] width 728 height 309
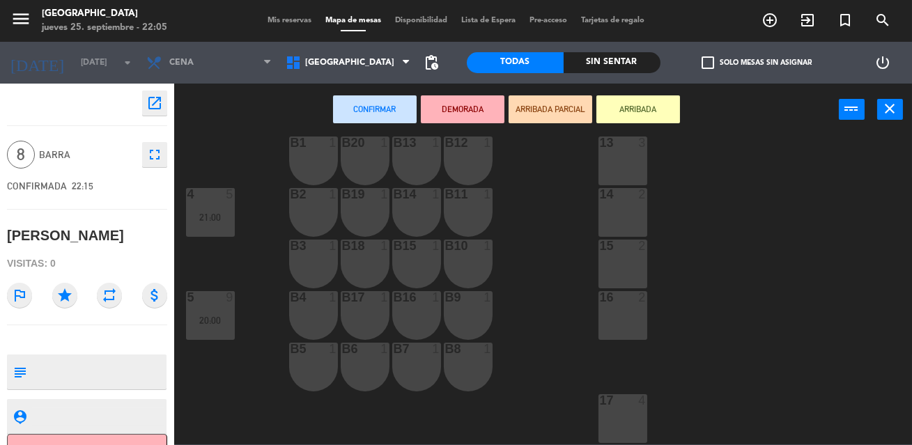
scroll to position [187, 0]
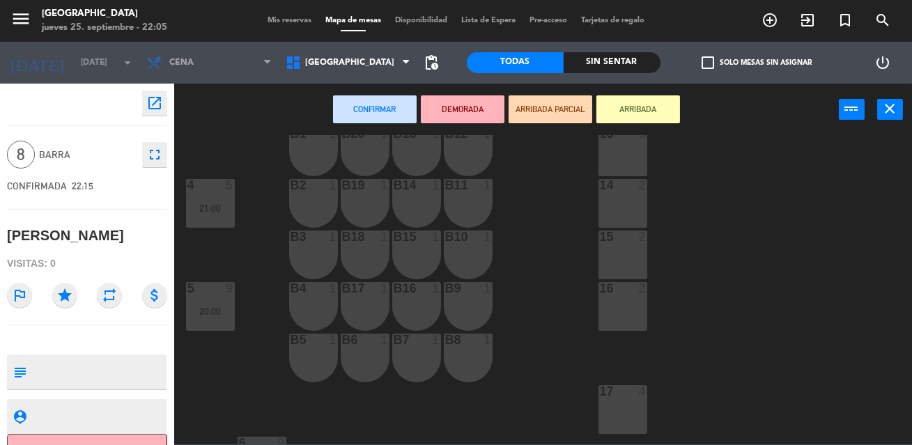
click at [628, 309] on div "16 2" at bounding box center [622, 306] width 49 height 49
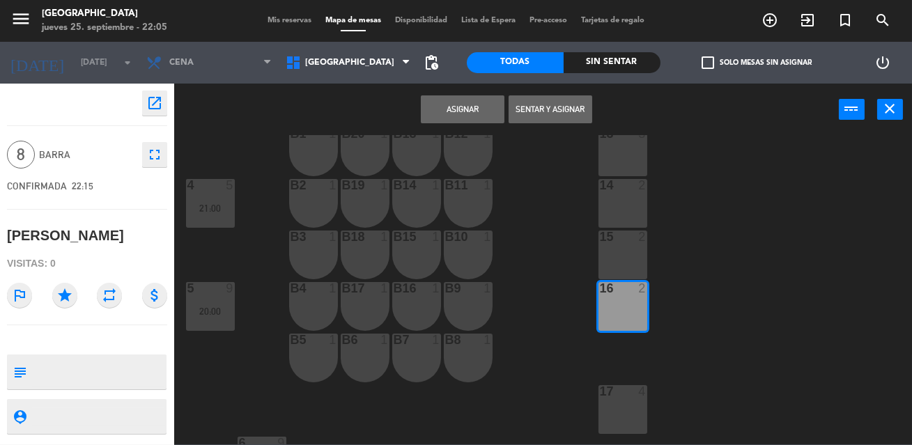
click at [628, 265] on div "15 2" at bounding box center [622, 254] width 49 height 49
click at [623, 195] on div "14 2" at bounding box center [622, 203] width 49 height 49
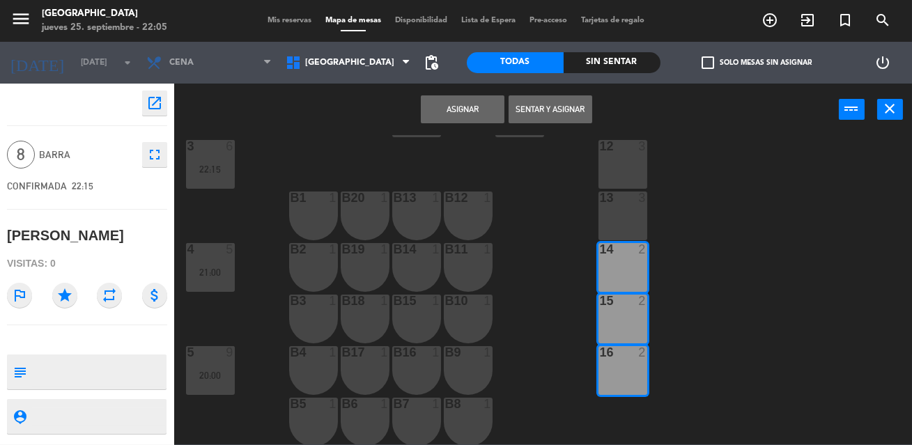
scroll to position [120, 0]
click at [624, 224] on div "13 3" at bounding box center [622, 218] width 49 height 49
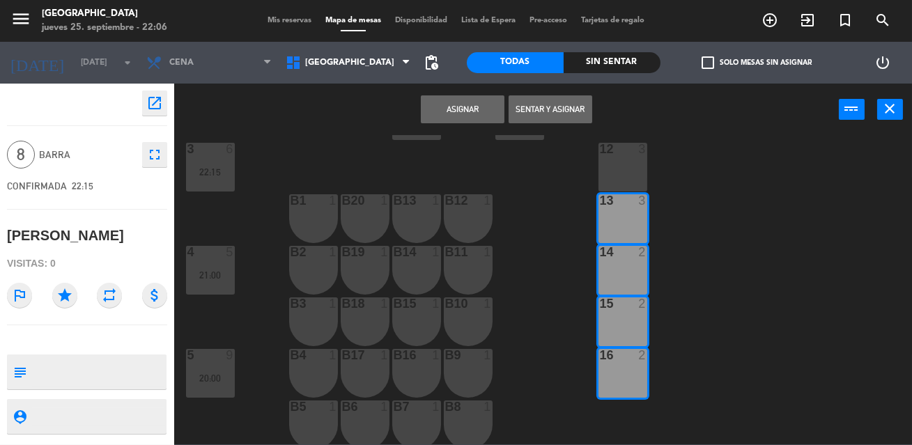
click at [469, 101] on button "Asignar" at bounding box center [463, 109] width 84 height 28
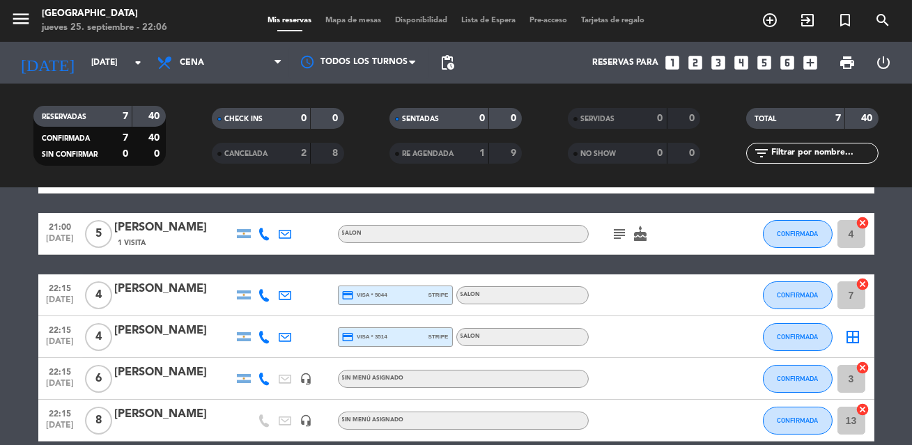
scroll to position [208, 0]
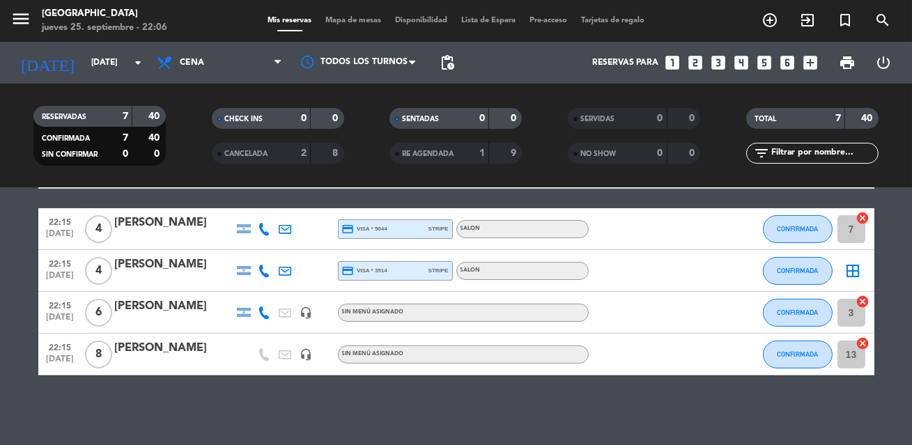
click at [857, 269] on icon "border_all" at bounding box center [853, 271] width 17 height 17
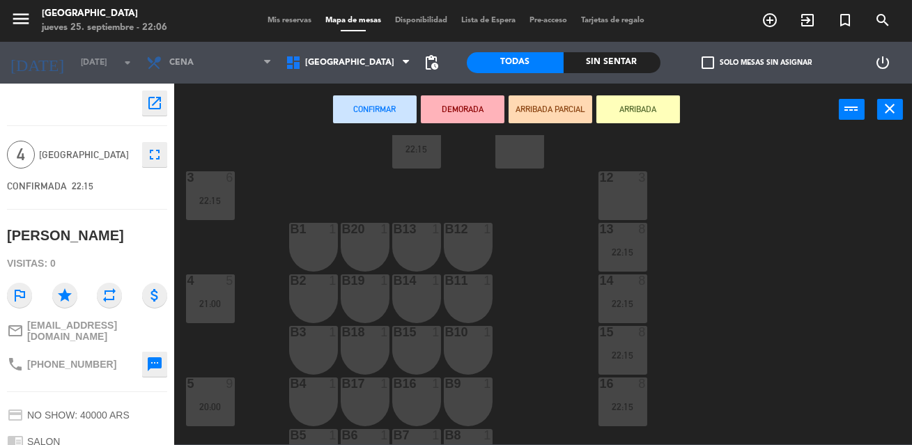
scroll to position [228, 0]
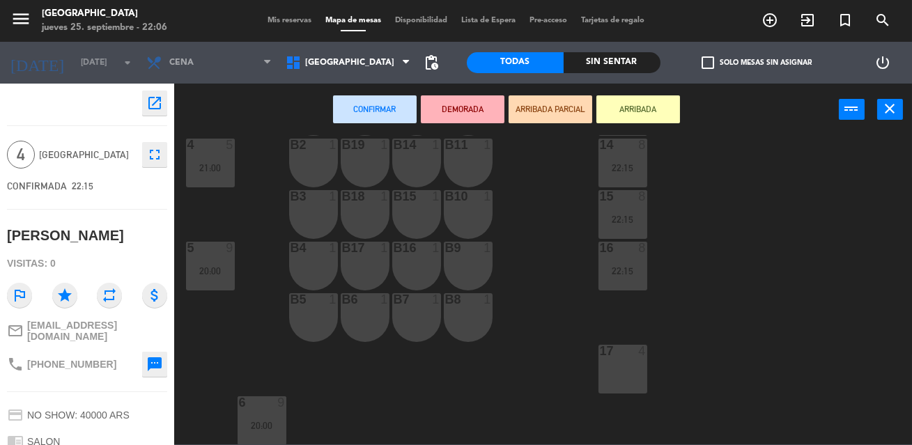
click at [621, 375] on div "17 4" at bounding box center [622, 369] width 49 height 49
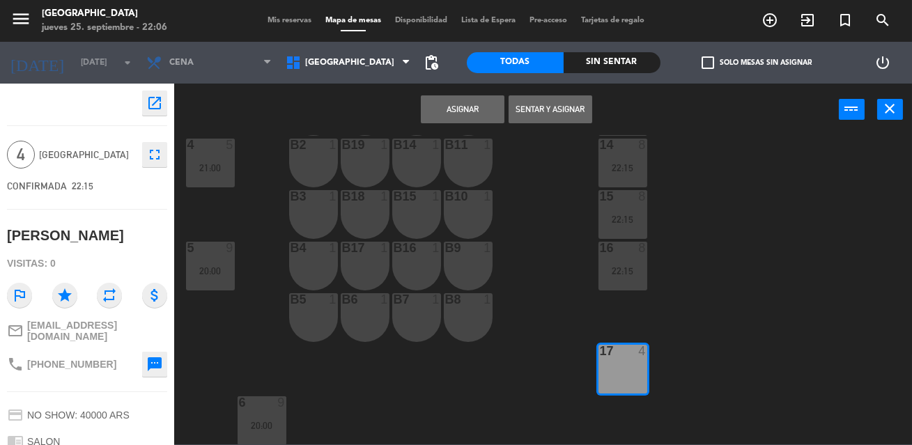
click at [453, 114] on button "Asignar" at bounding box center [463, 109] width 84 height 28
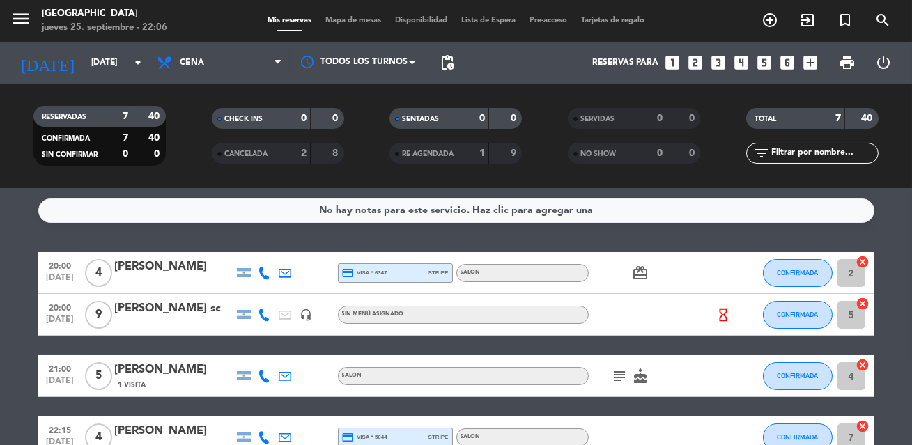
click at [483, 24] on span "Lista de Espera" at bounding box center [488, 21] width 68 height 8
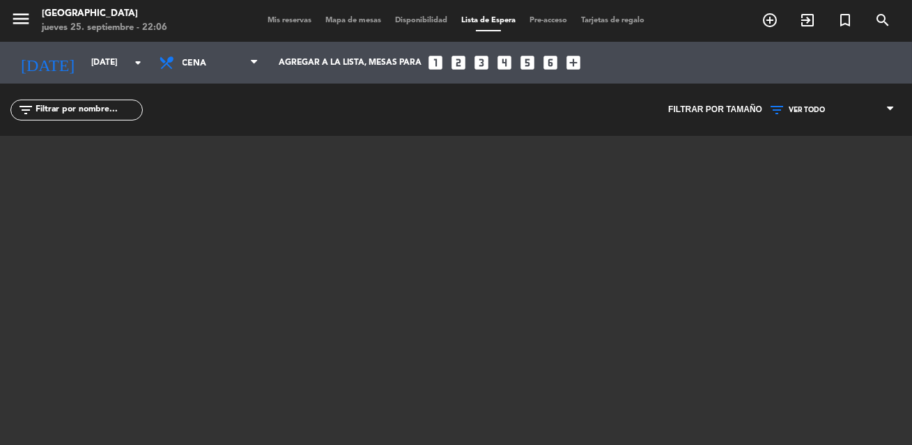
click at [283, 22] on span "Mis reservas" at bounding box center [289, 21] width 58 height 8
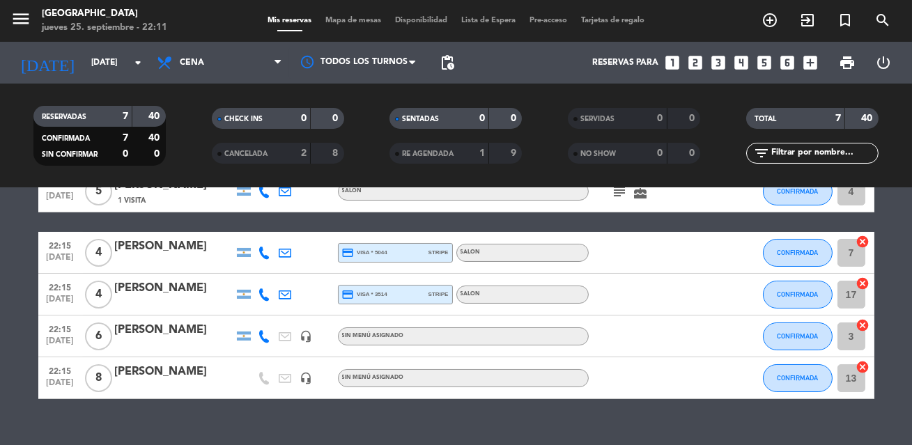
scroll to position [195, 0]
